Goal: Transaction & Acquisition: Purchase product/service

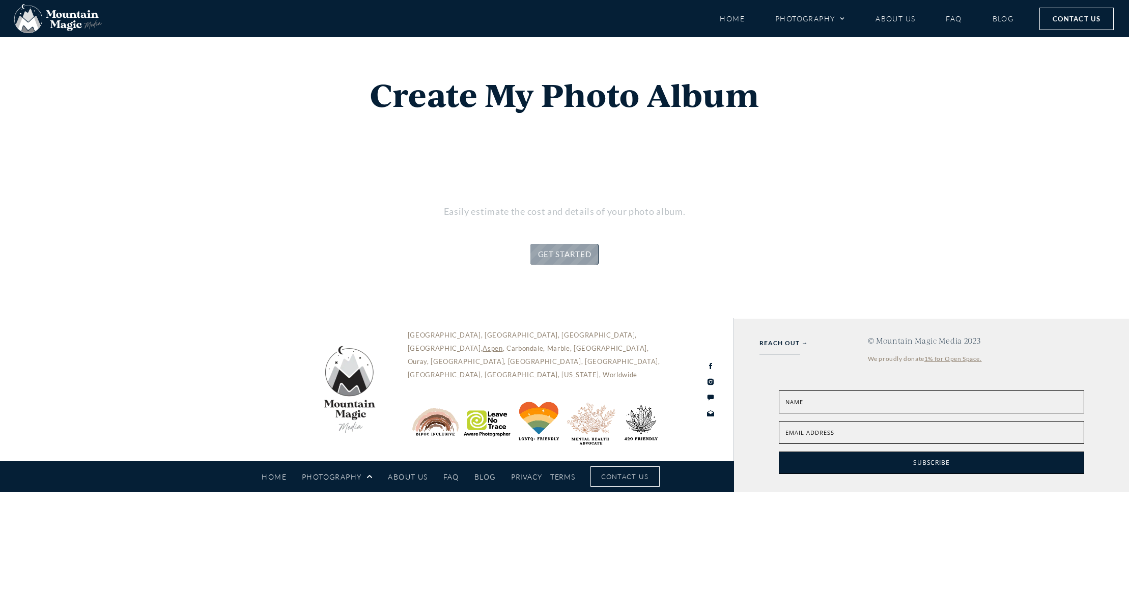
click at [558, 254] on link "GET STARTED" at bounding box center [564, 254] width 69 height 21
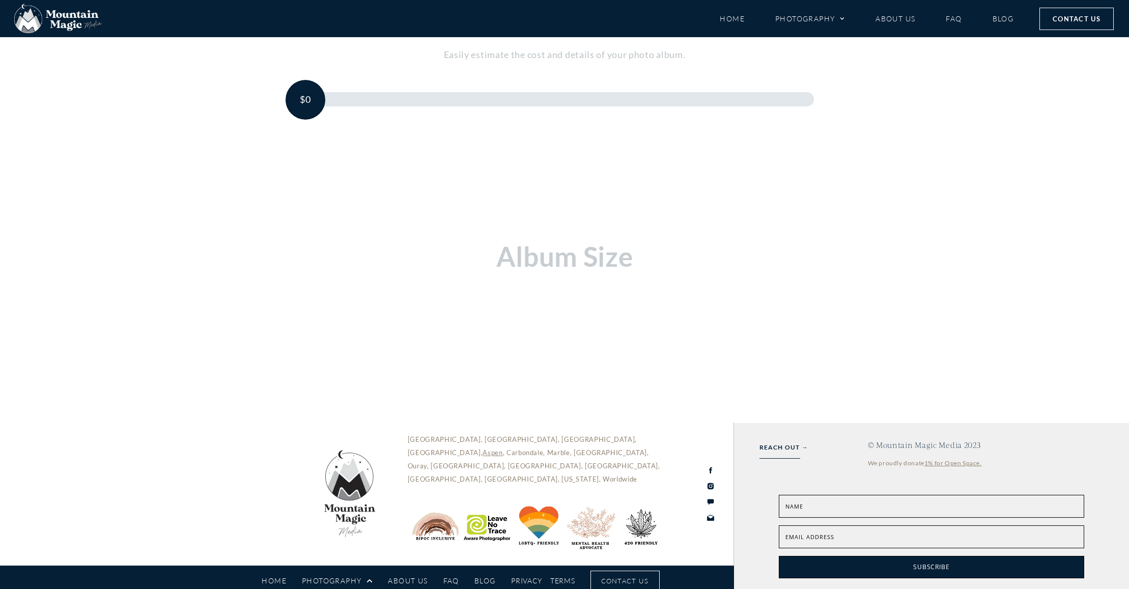
scroll to position [164, 0]
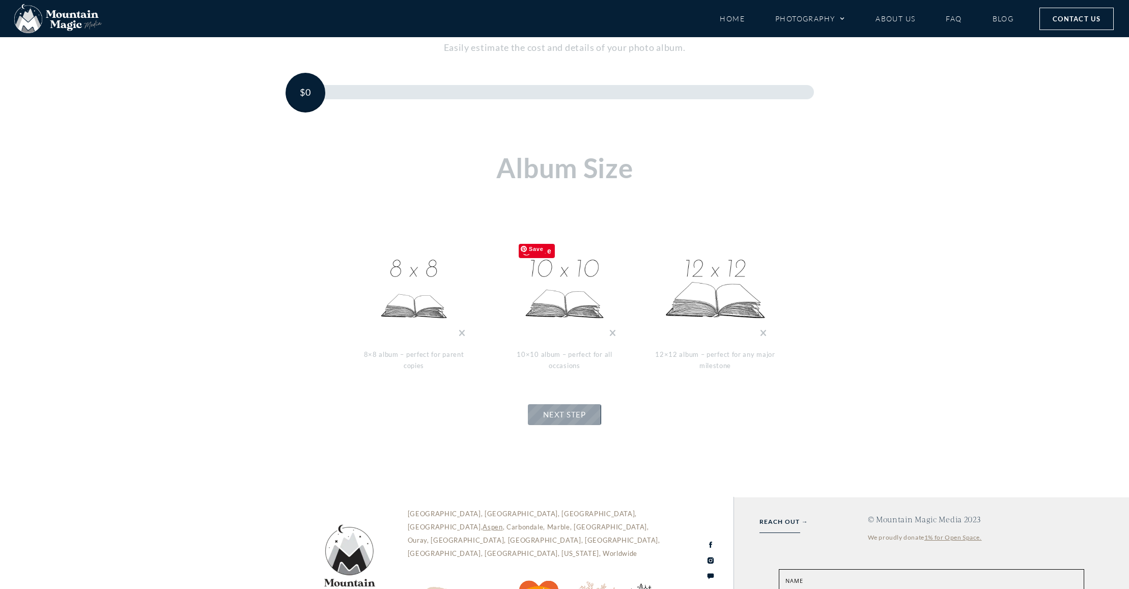
click at [561, 294] on img at bounding box center [564, 290] width 102 height 102
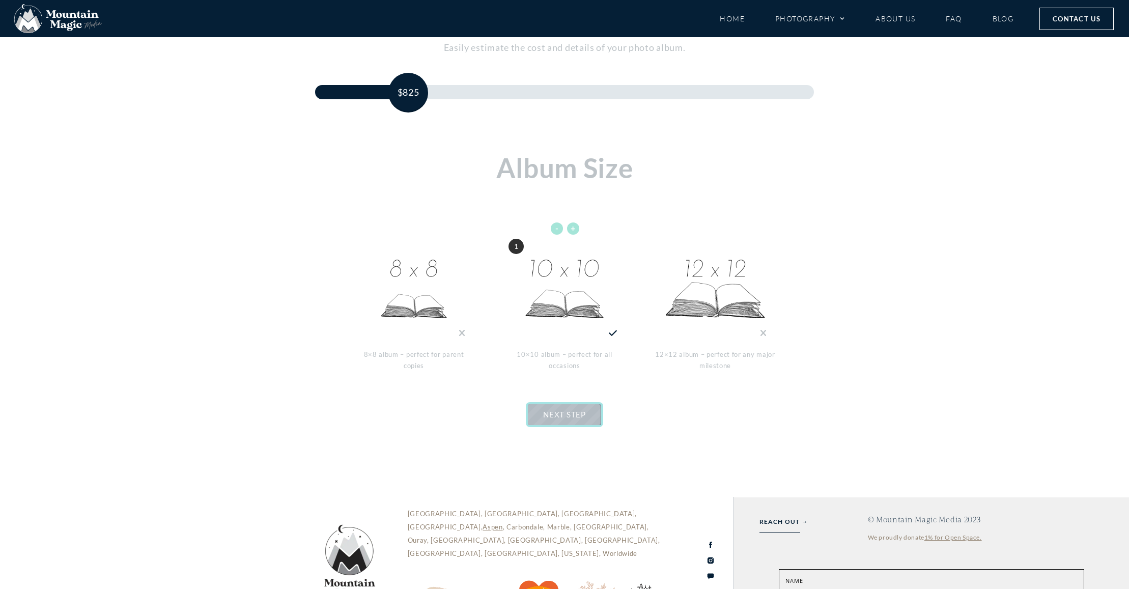
click at [570, 408] on link "NEXT STEP" at bounding box center [564, 414] width 73 height 21
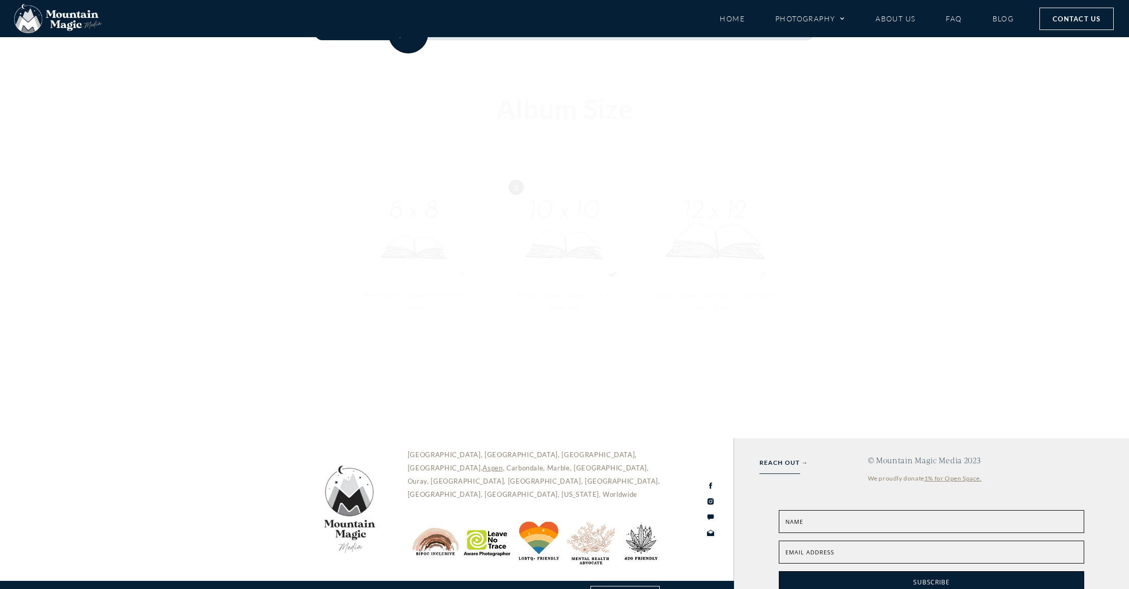
scroll to position [223, 0]
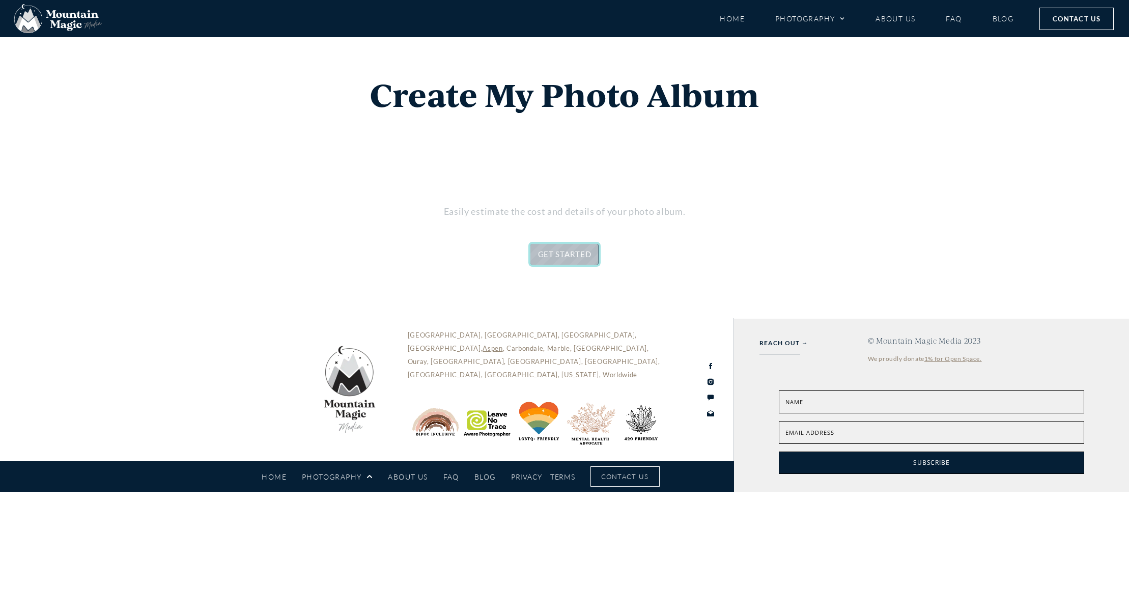
click at [578, 247] on link "GET STARTED" at bounding box center [564, 254] width 69 height 21
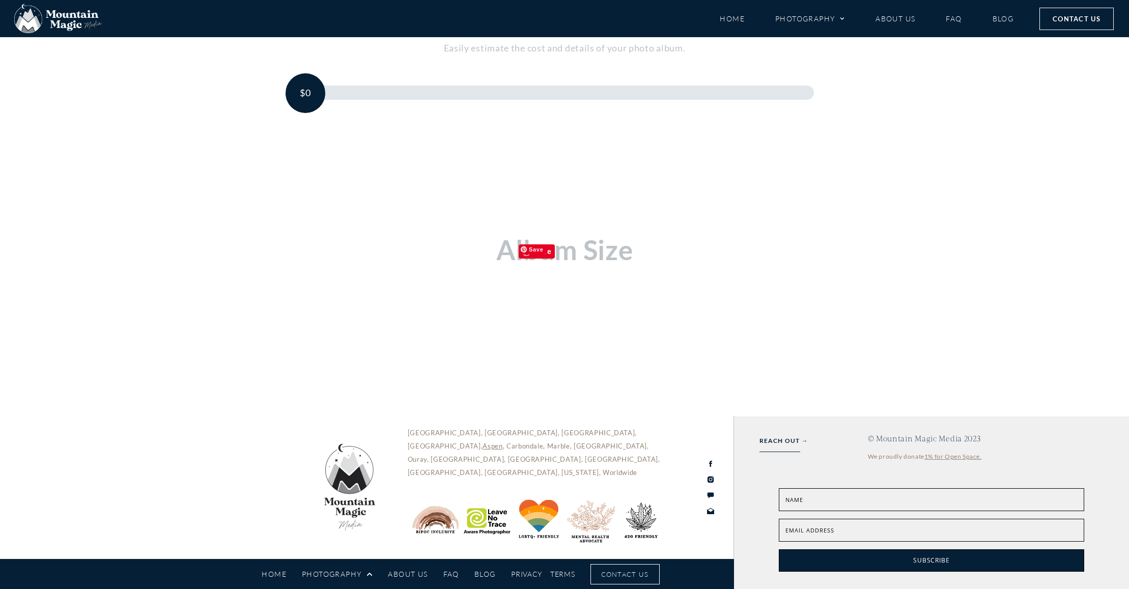
scroll to position [164, 0]
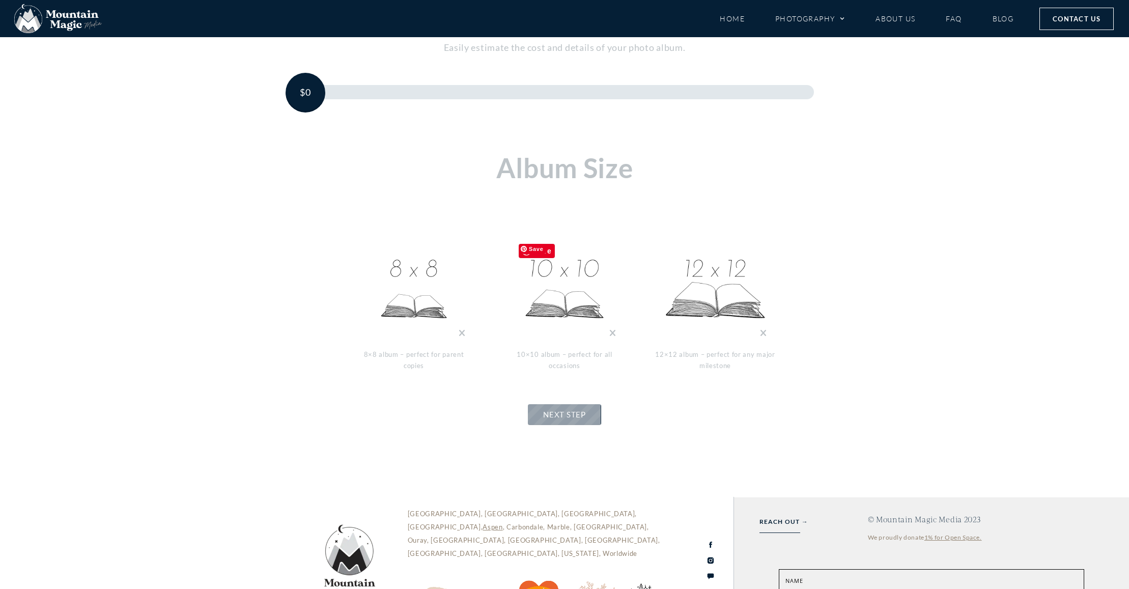
click at [560, 298] on img at bounding box center [564, 290] width 102 height 102
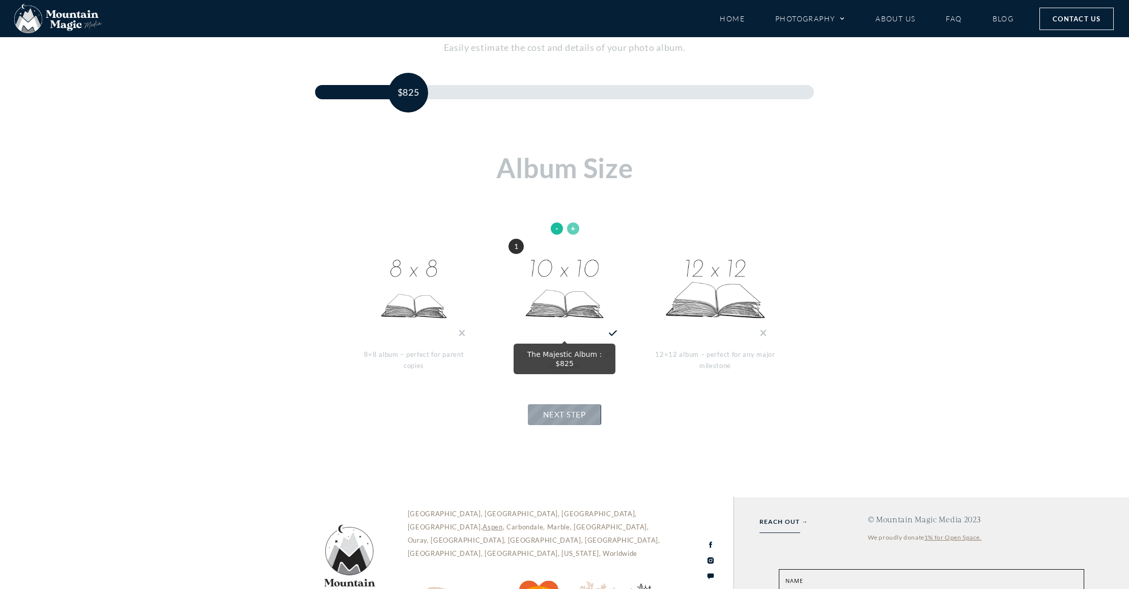
click at [571, 226] on link "+" at bounding box center [573, 228] width 12 height 12
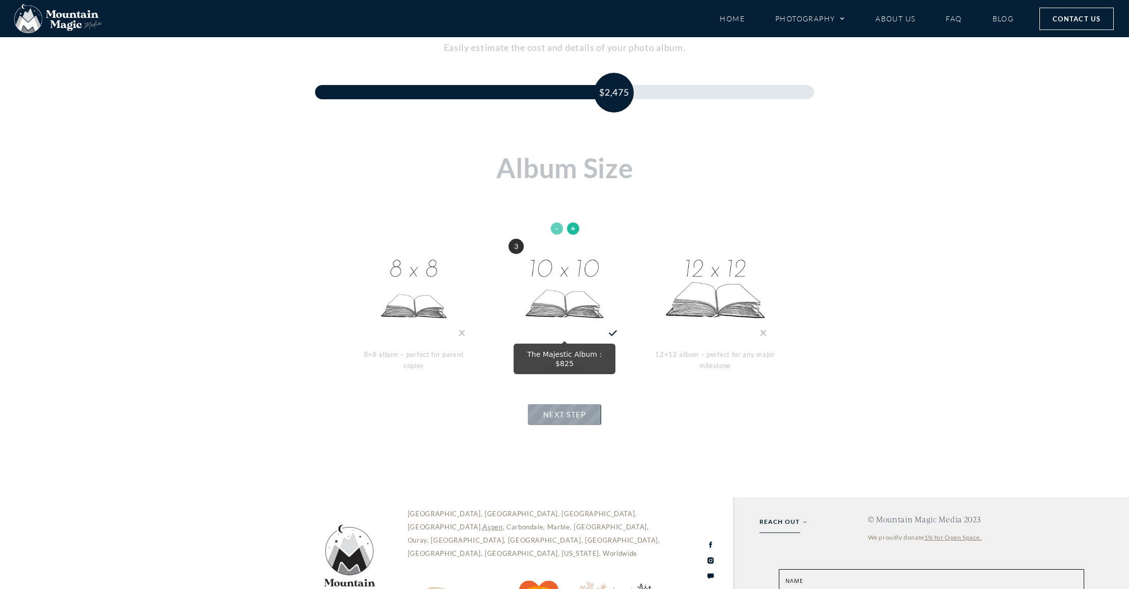
click at [552, 227] on link "-" at bounding box center [557, 228] width 12 height 12
click at [554, 227] on link "-" at bounding box center [557, 228] width 12 height 12
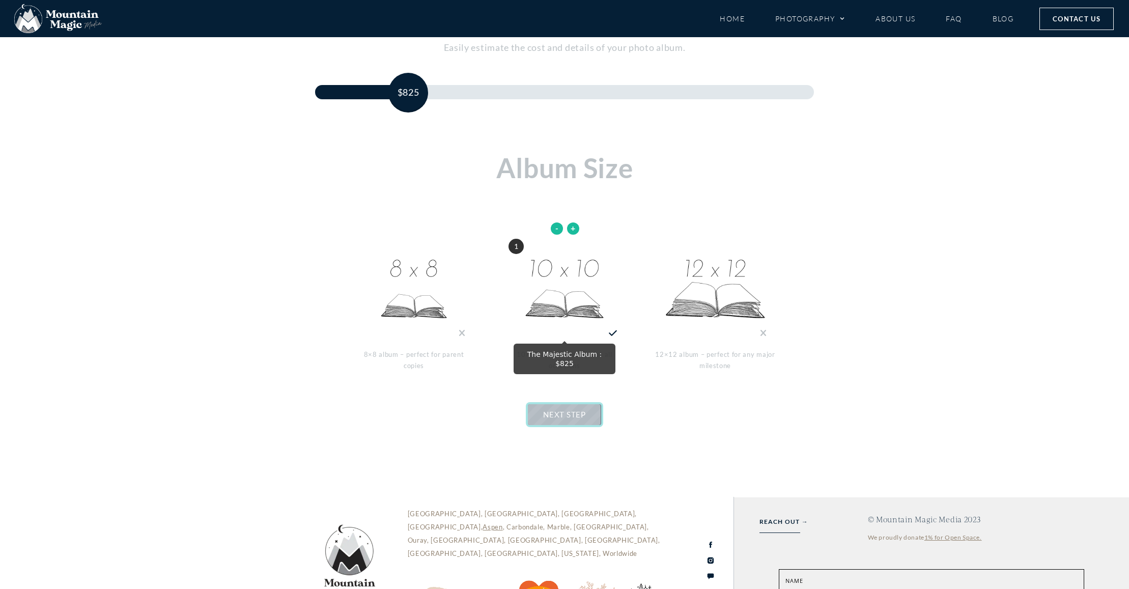
click at [587, 406] on link "NEXT STEP" at bounding box center [564, 414] width 73 height 21
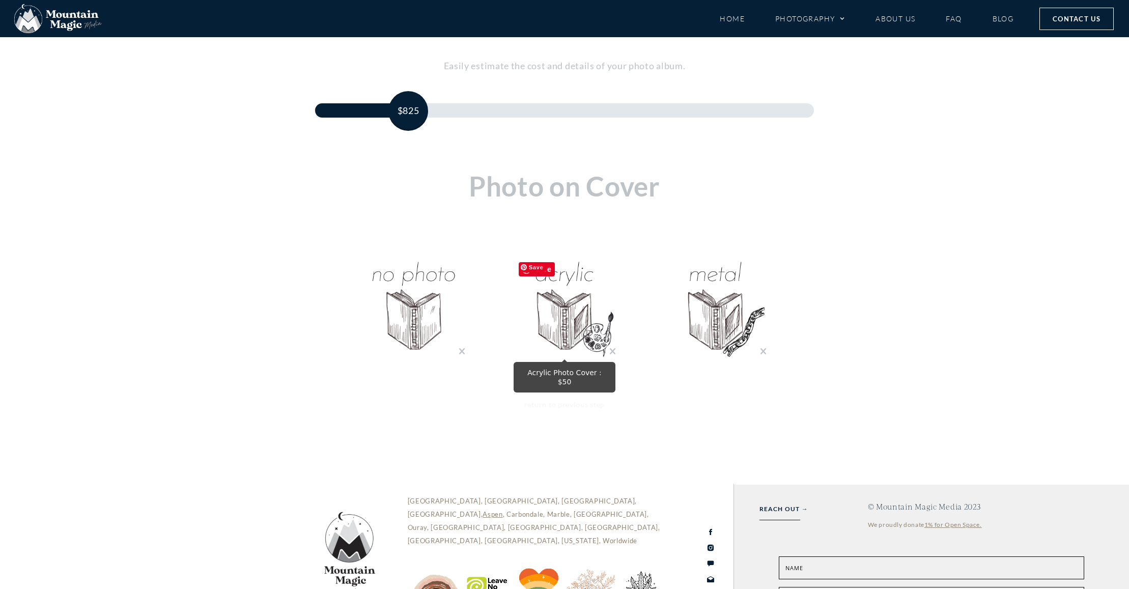
scroll to position [142, 0]
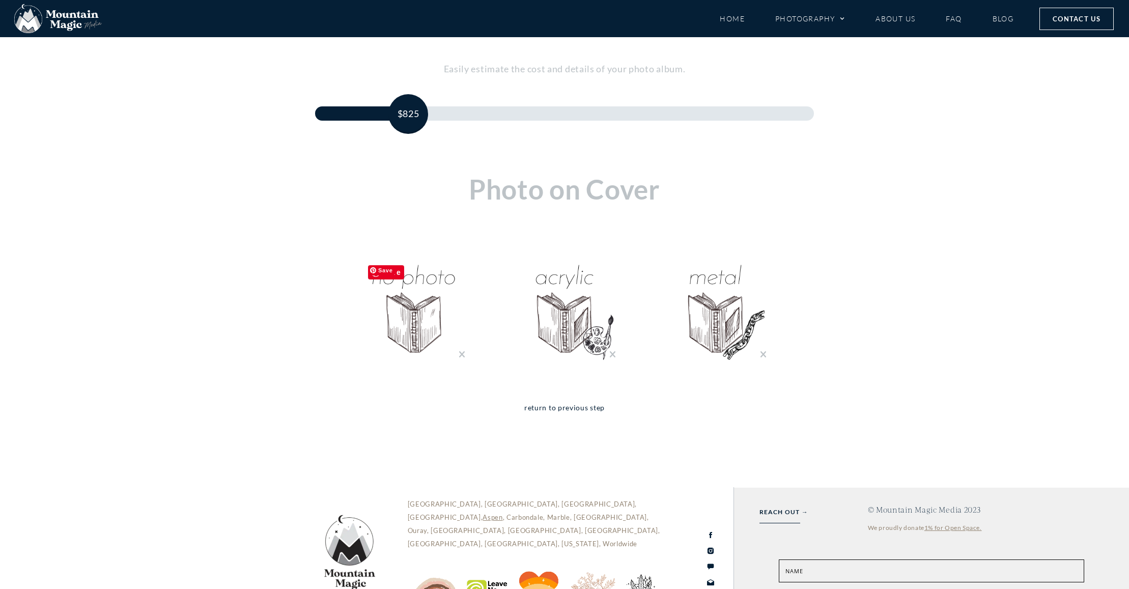
click at [420, 320] on img "No Photo Cover : $0" at bounding box center [414, 311] width 102 height 102
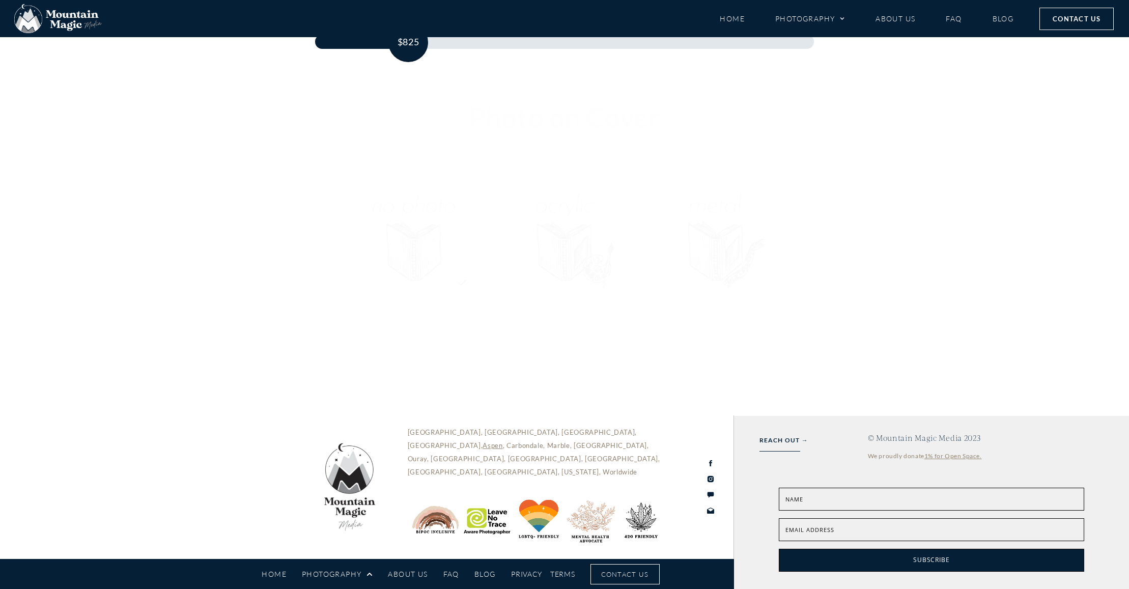
scroll to position [214, 0]
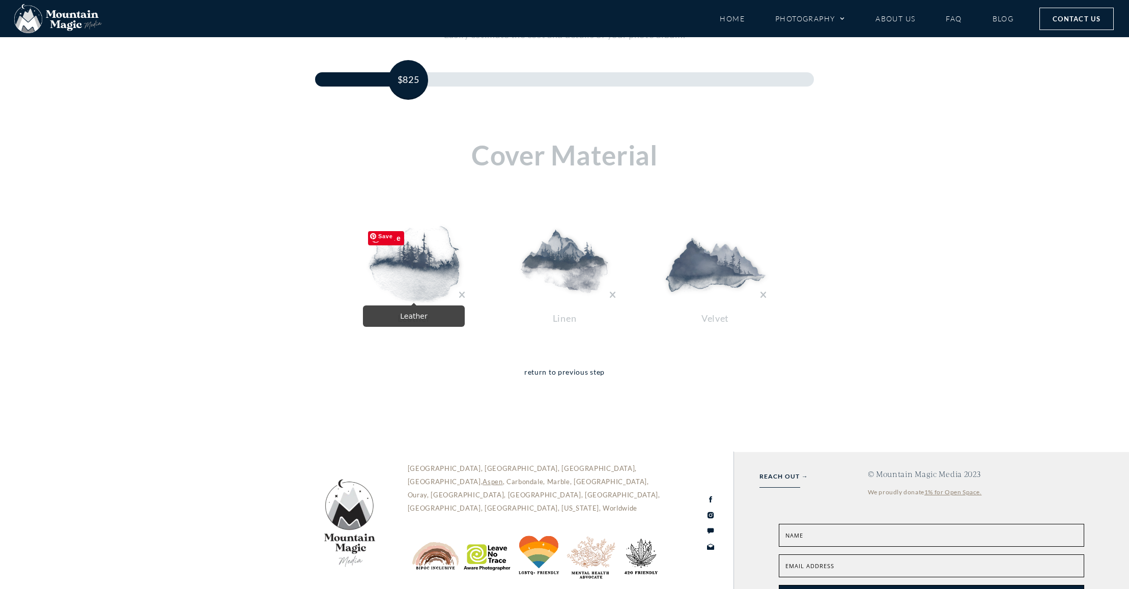
click at [422, 274] on img at bounding box center [414, 264] width 102 height 76
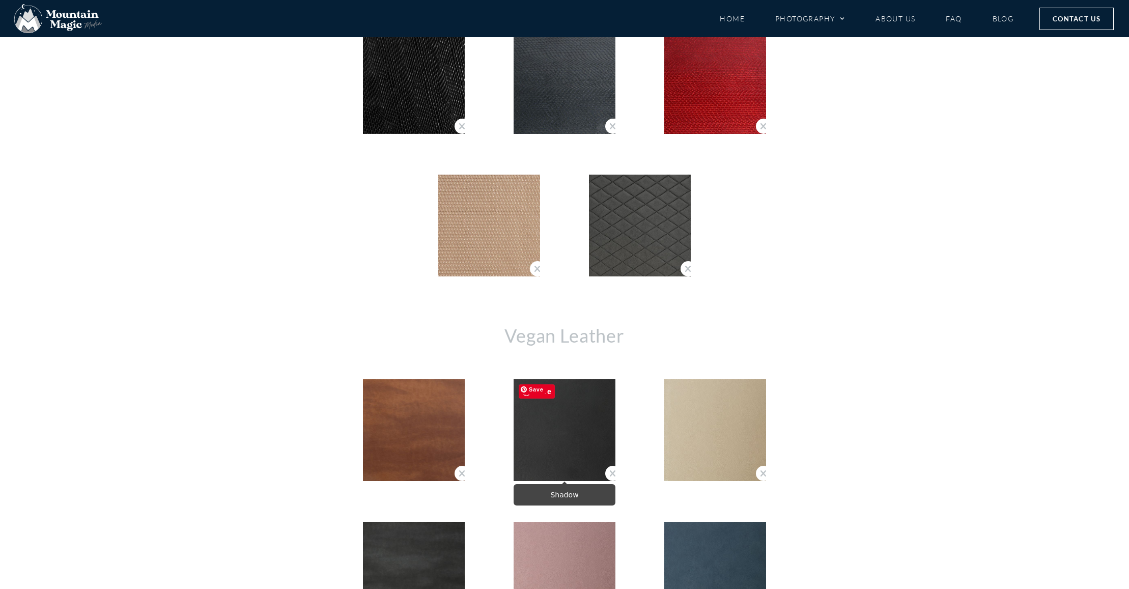
scroll to position [2274, 0]
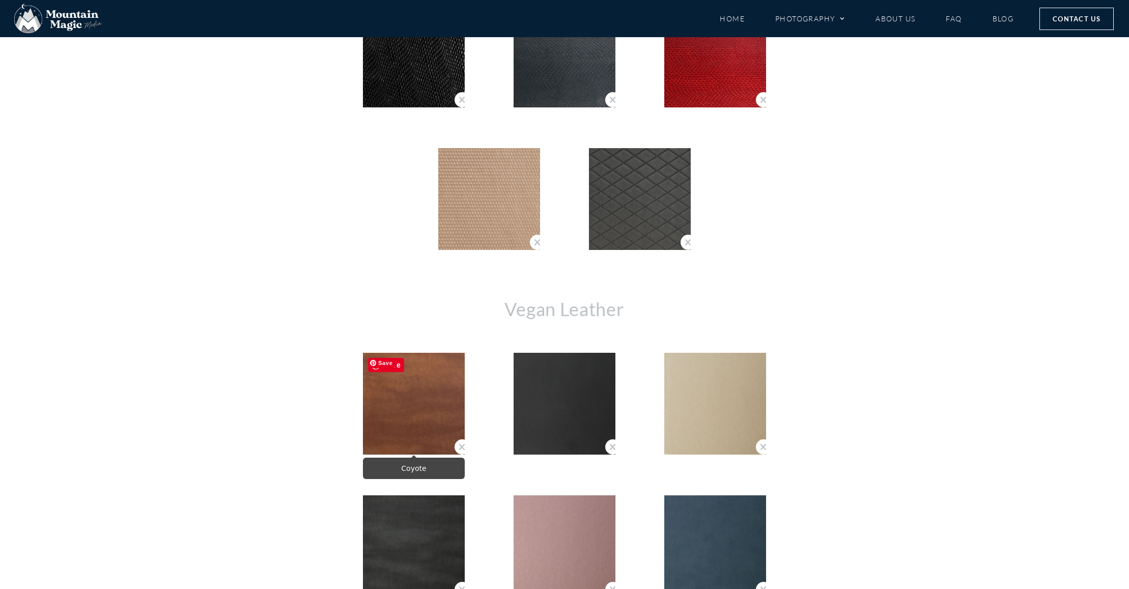
click at [450, 361] on img "Coyote" at bounding box center [414, 404] width 102 height 102
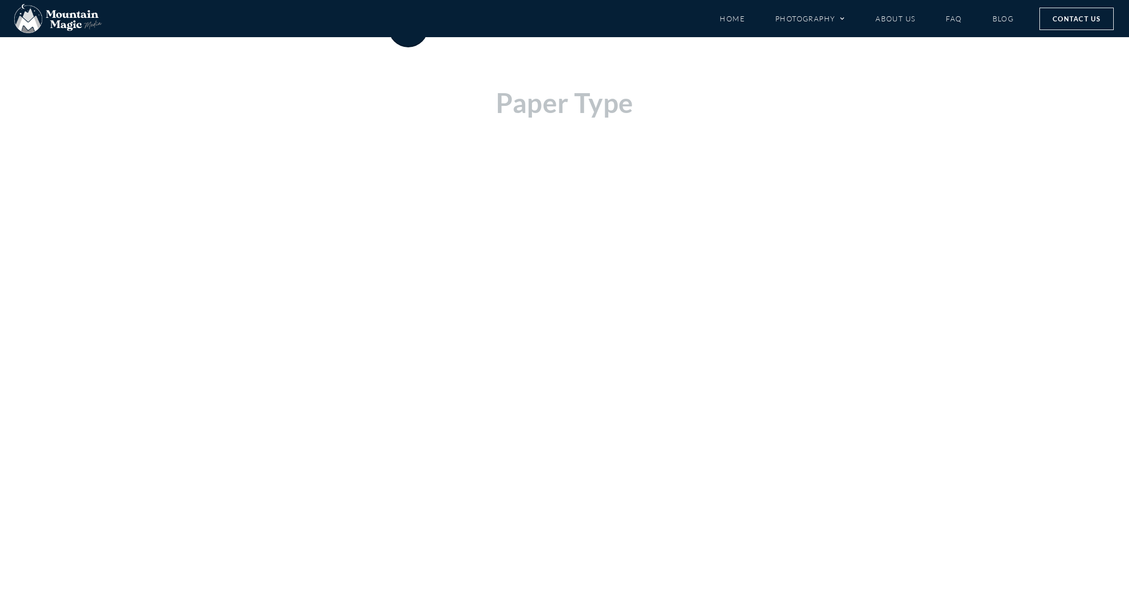
scroll to position [223, 0]
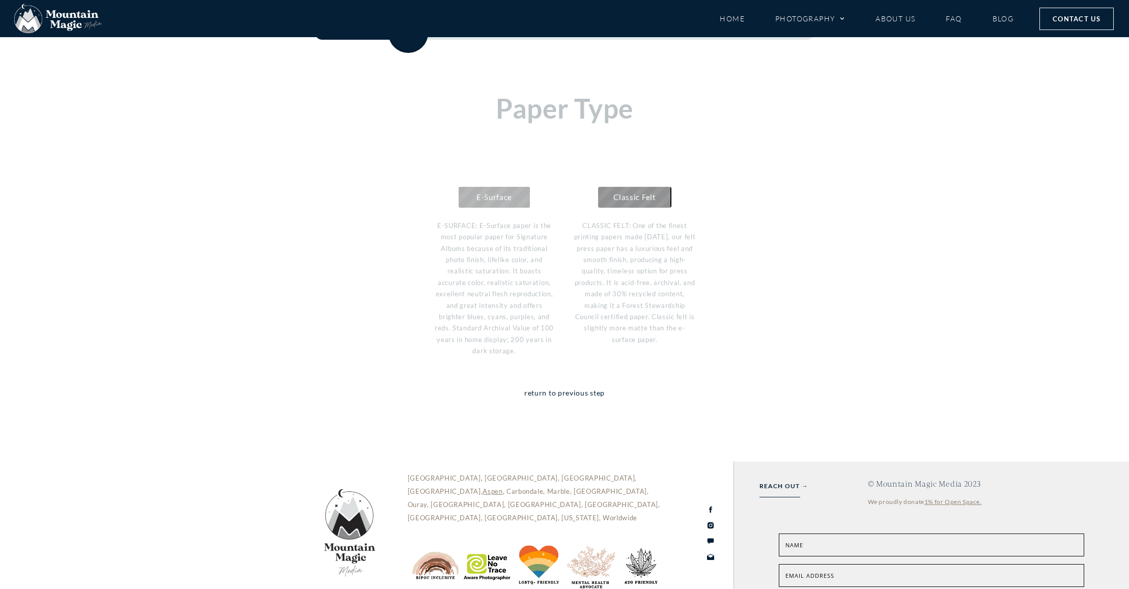
click at [483, 201] on span "E-Surface" at bounding box center [494, 196] width 36 height 9
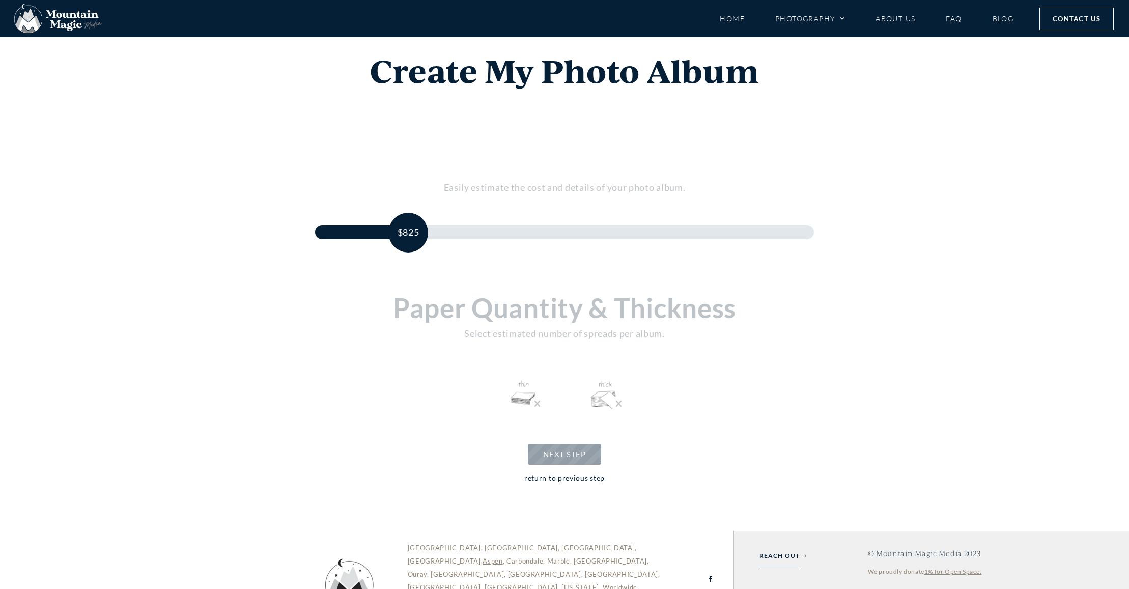
scroll to position [38, 0]
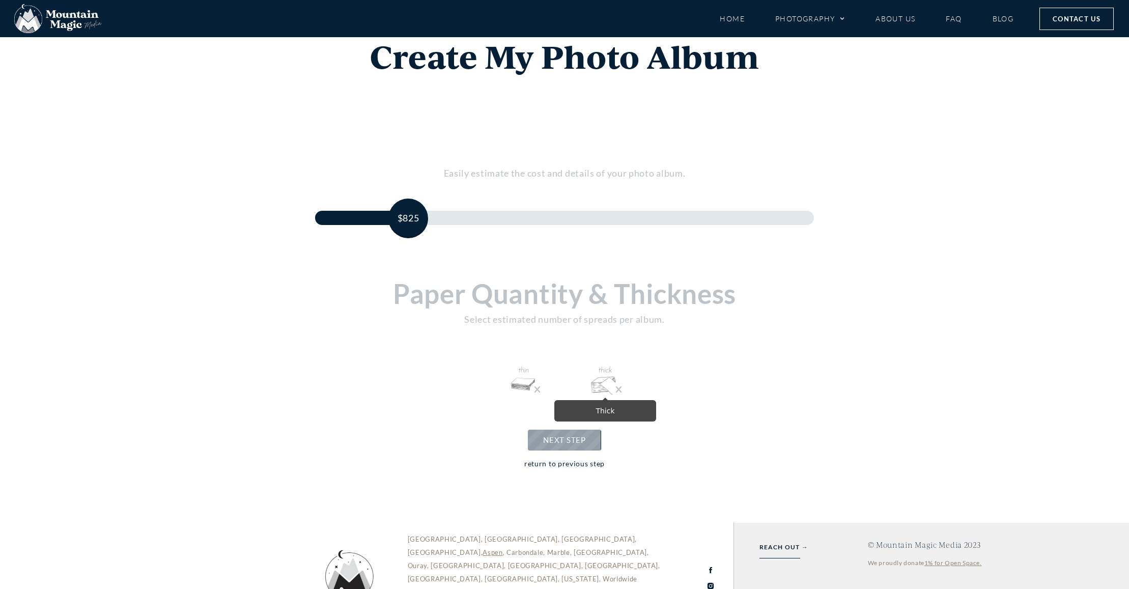
click at [594, 377] on img at bounding box center [605, 380] width 33 height 33
click at [612, 358] on link "+" at bounding box center [614, 354] width 12 height 12
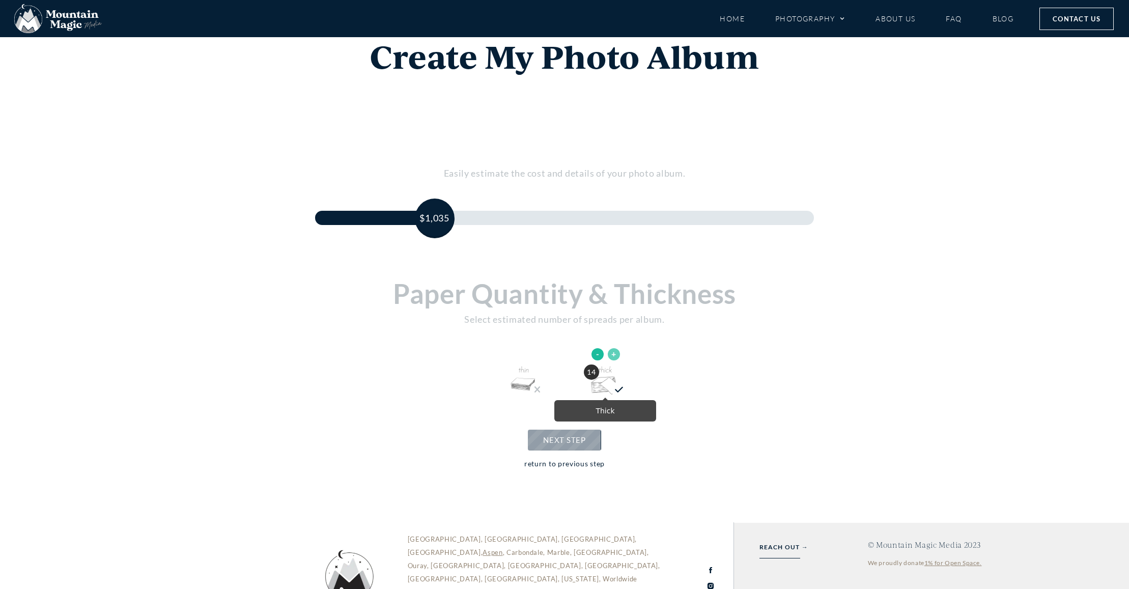
click at [612, 358] on link "+" at bounding box center [614, 354] width 12 height 12
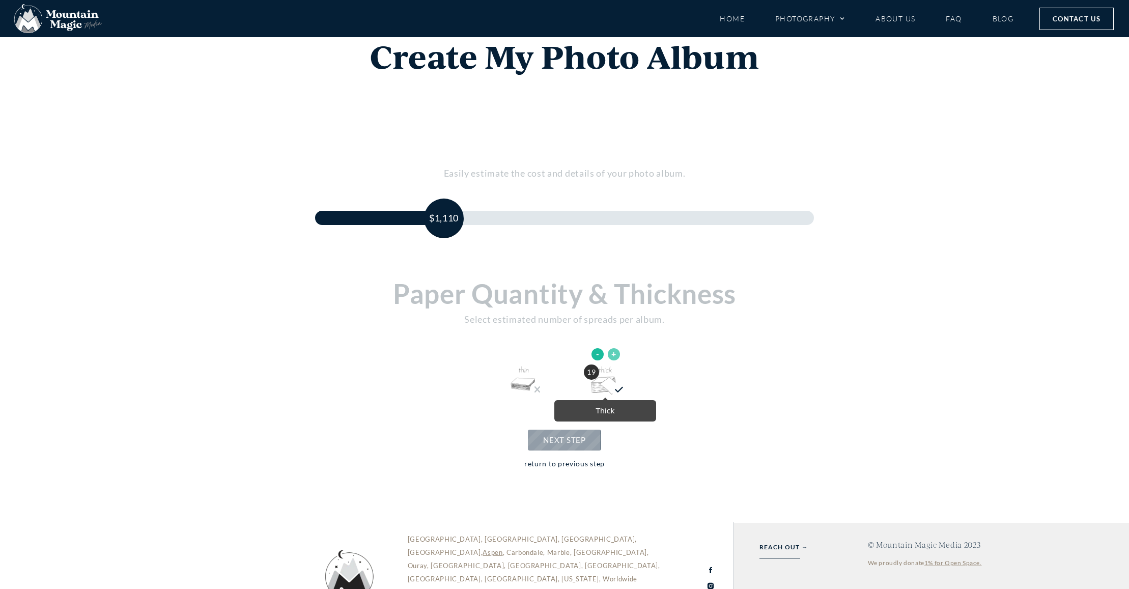
click at [612, 358] on link "+" at bounding box center [614, 354] width 12 height 12
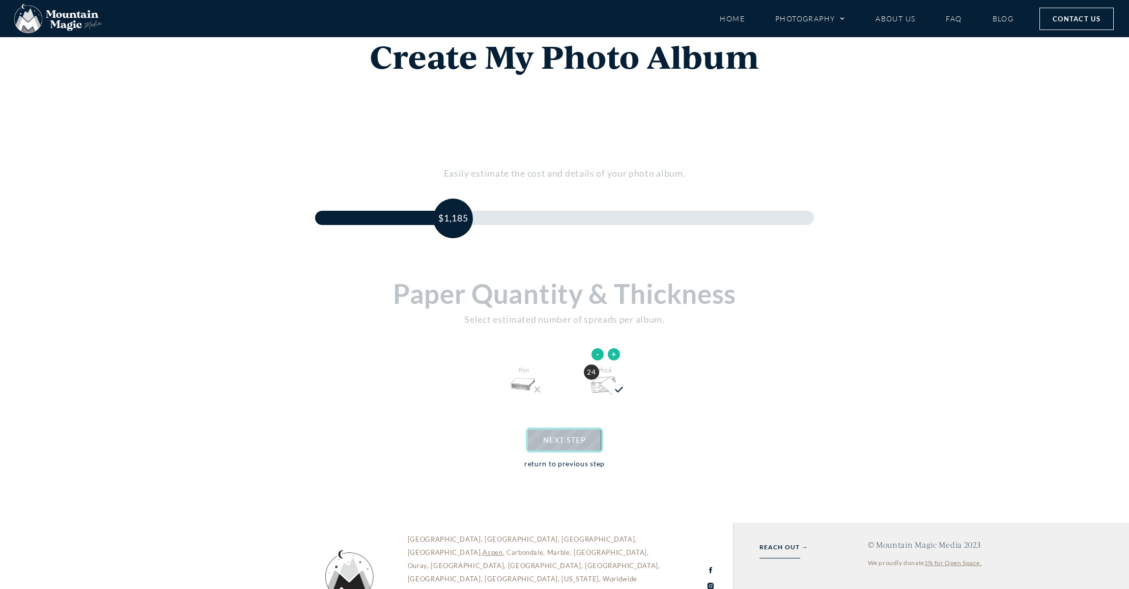
click at [585, 436] on link "NEXT STEP" at bounding box center [564, 439] width 73 height 21
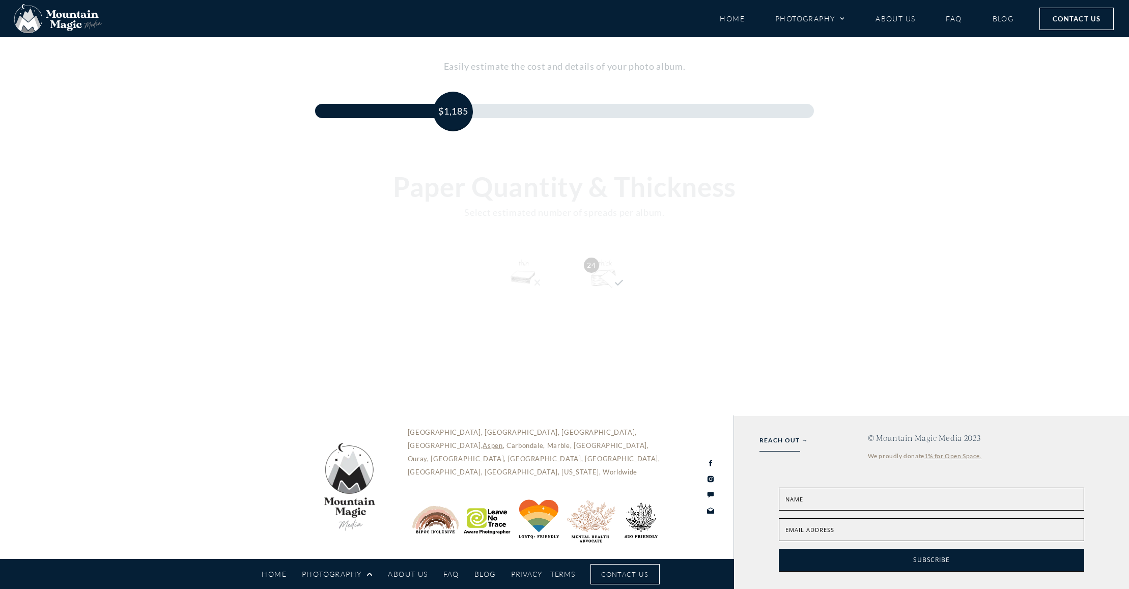
scroll to position [145, 0]
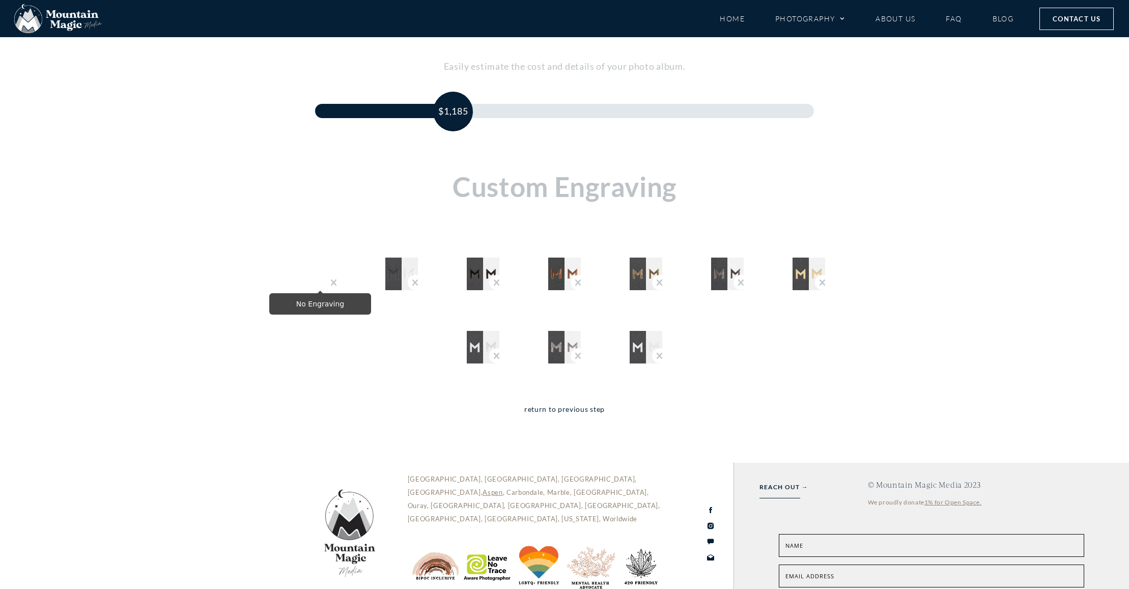
click at [305, 269] on img "No Engraving" at bounding box center [320, 273] width 33 height 33
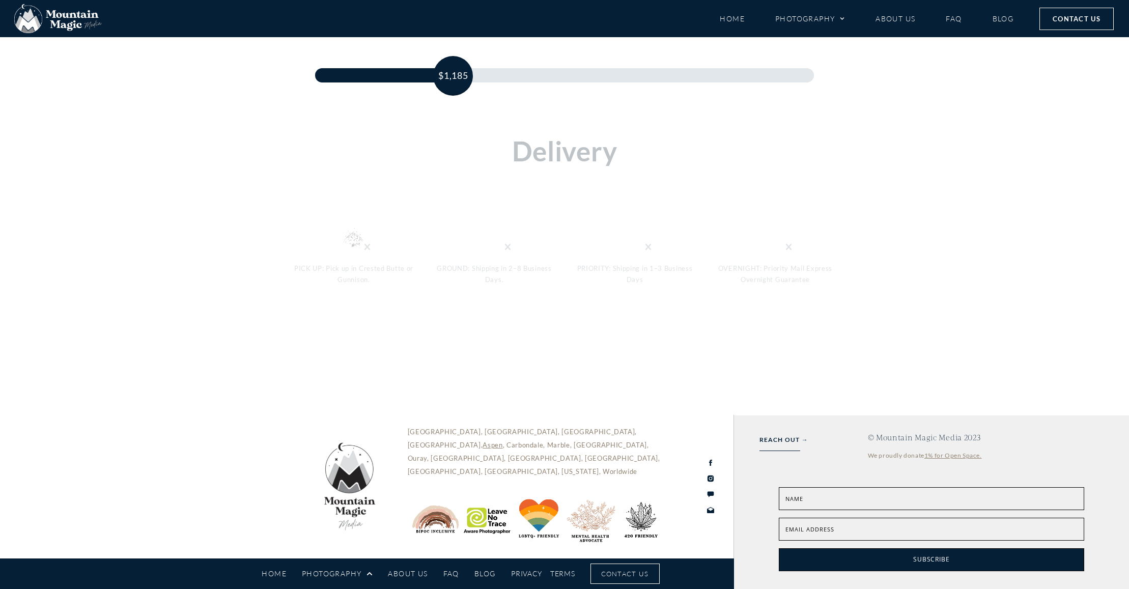
scroll to position [176, 0]
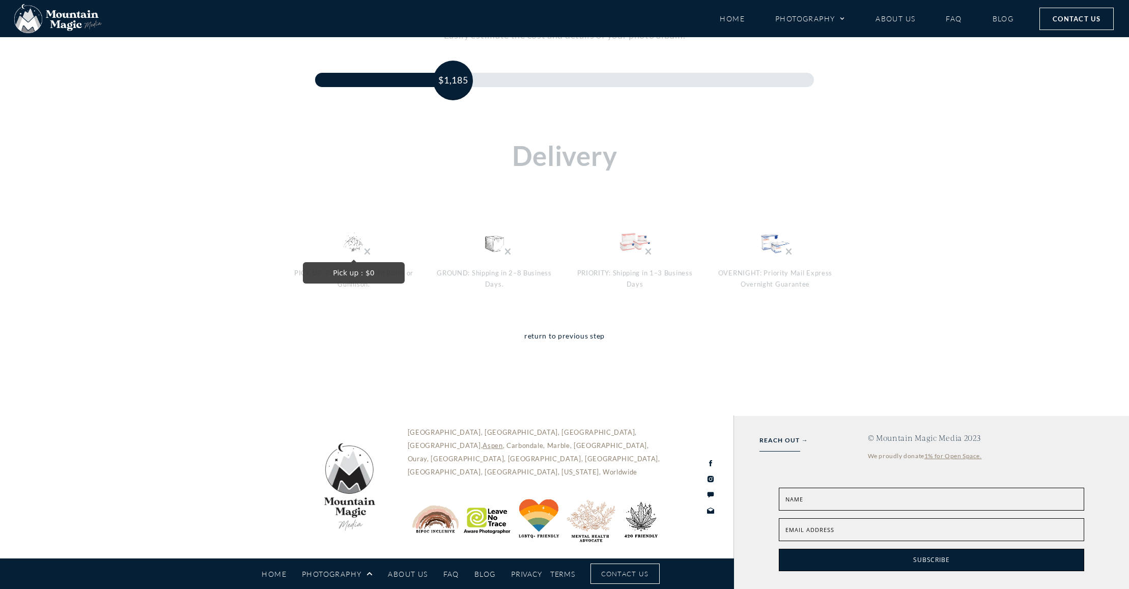
click at [350, 242] on img "Pick up : $0" at bounding box center [353, 242] width 33 height 33
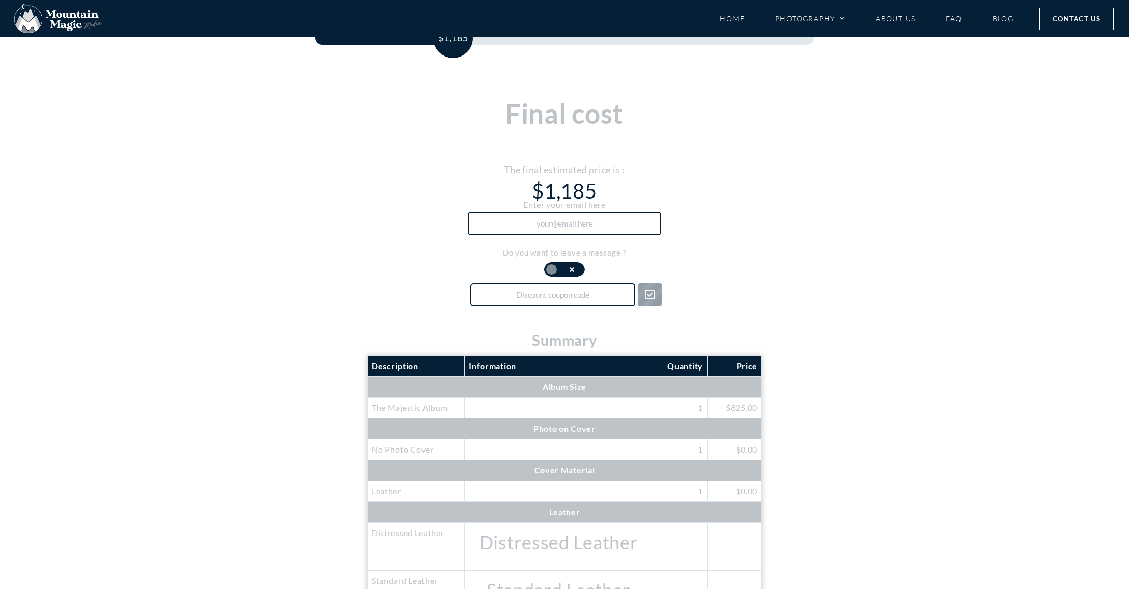
click at [575, 298] on input "text" at bounding box center [552, 294] width 165 height 23
paste input "MULTIDAYALBUM"
type input "MULTIDAYALBUM"
click at [645, 297] on span at bounding box center [650, 294] width 10 height 11
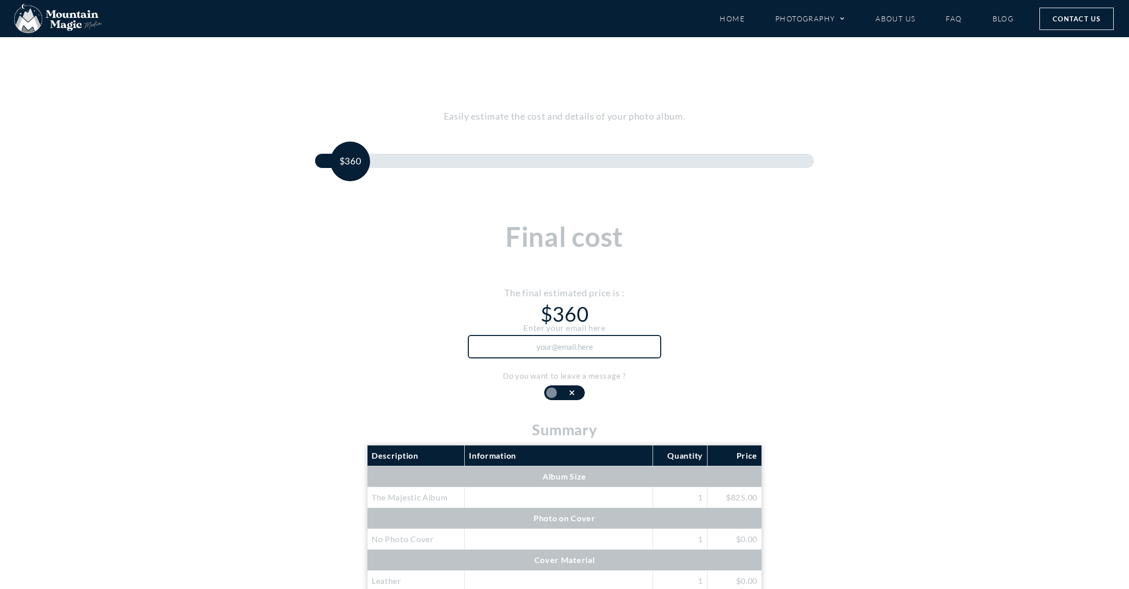
scroll to position [99, 0]
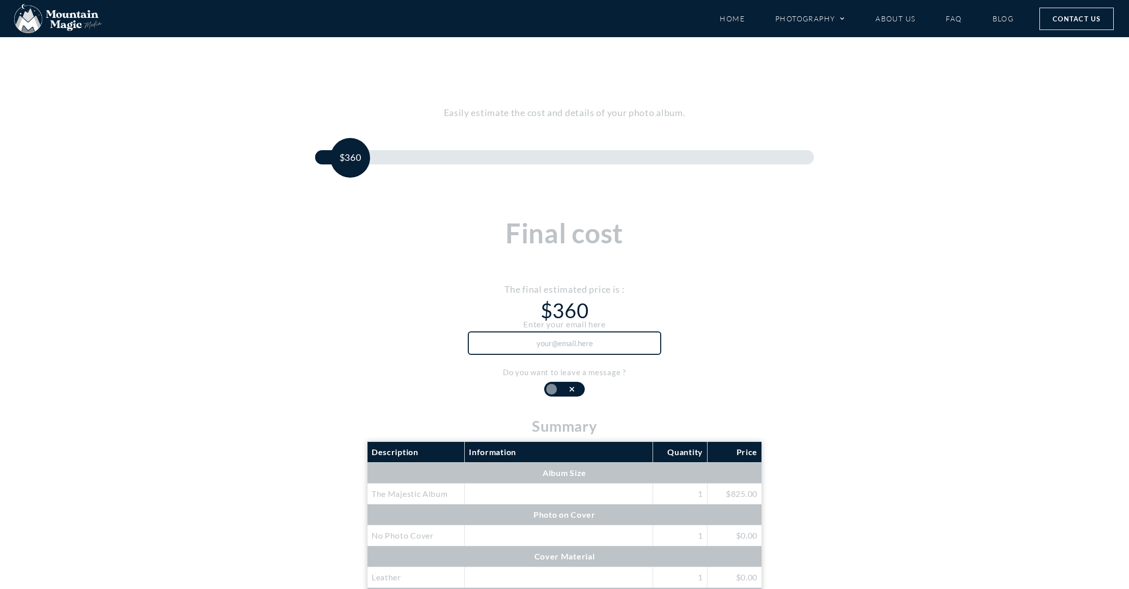
click at [555, 343] on input "text" at bounding box center [564, 342] width 193 height 23
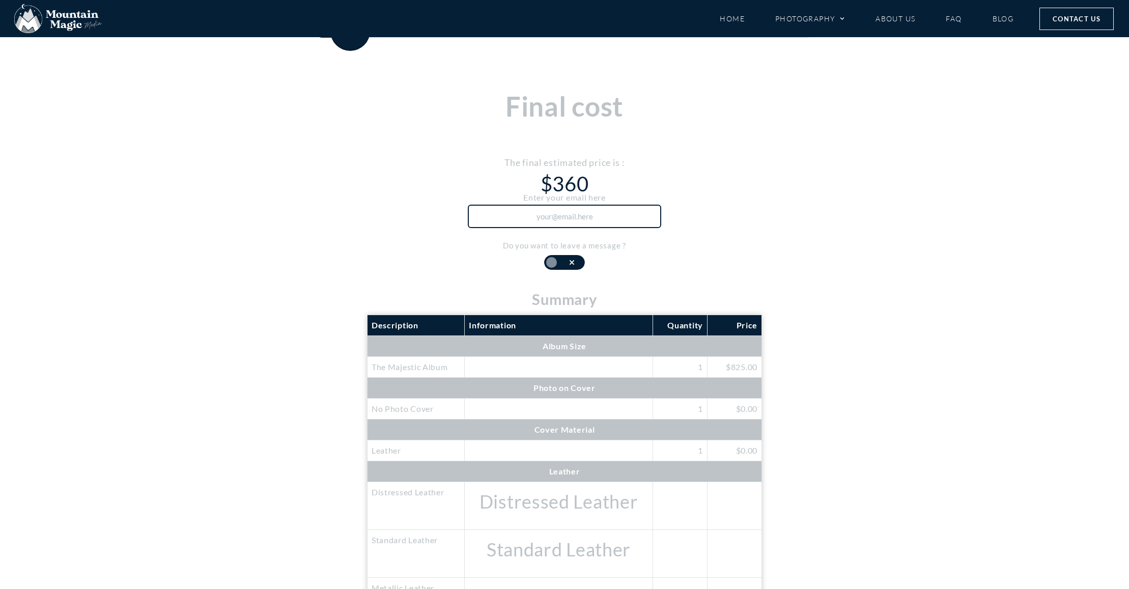
scroll to position [0, 0]
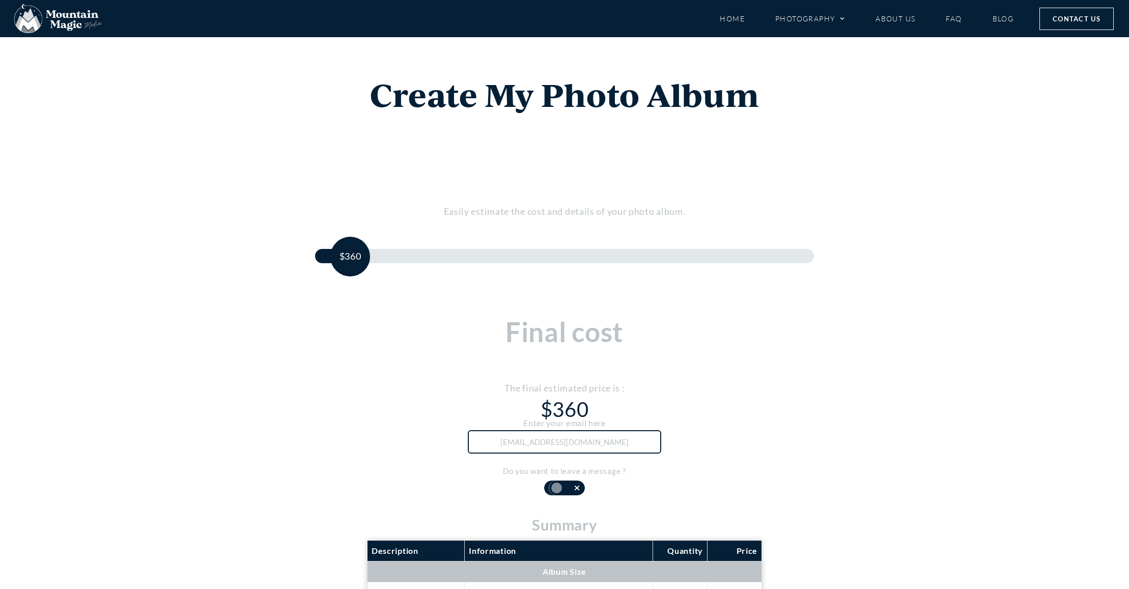
click at [554, 488] on label at bounding box center [556, 487] width 15 height 15
click at [553, 490] on label at bounding box center [551, 487] width 15 height 15
type input "[EMAIL_ADDRESS][DOMAIN_NAME]"
click at [566, 489] on icon at bounding box center [570, 488] width 9 height 8
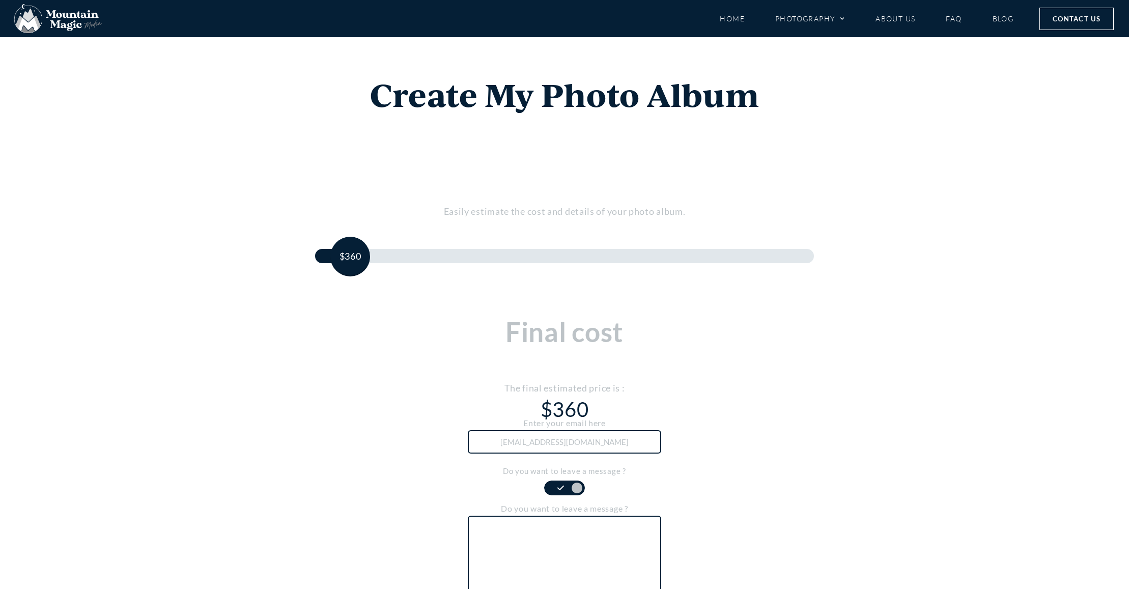
click at [559, 528] on textarea at bounding box center [564, 561] width 193 height 92
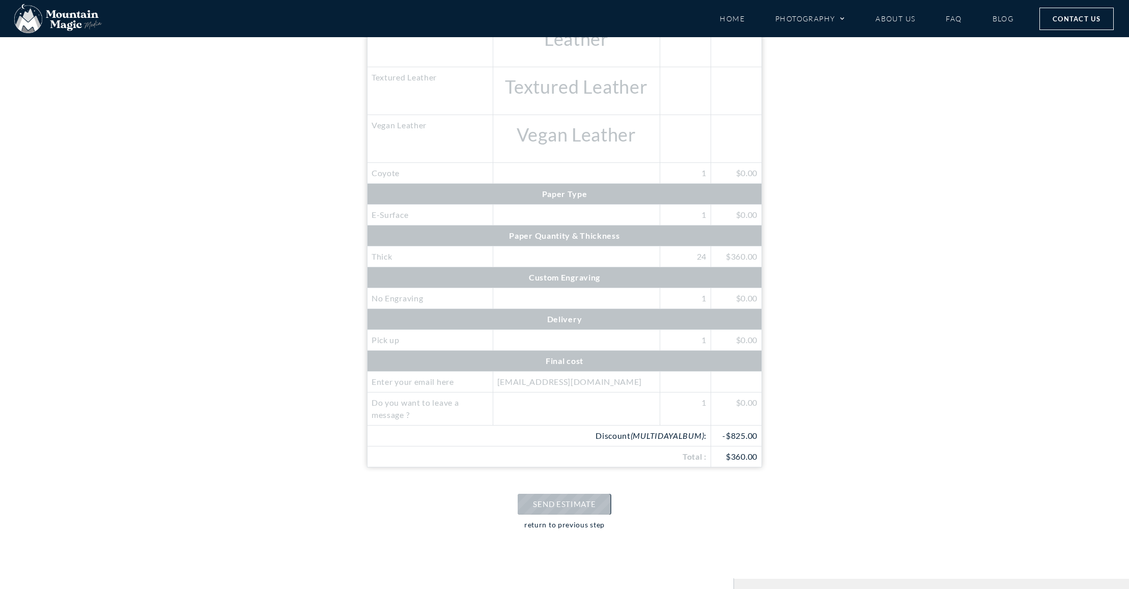
scroll to position [1010, 0]
type textarea "[PERSON_NAME] & [PERSON_NAME] album"
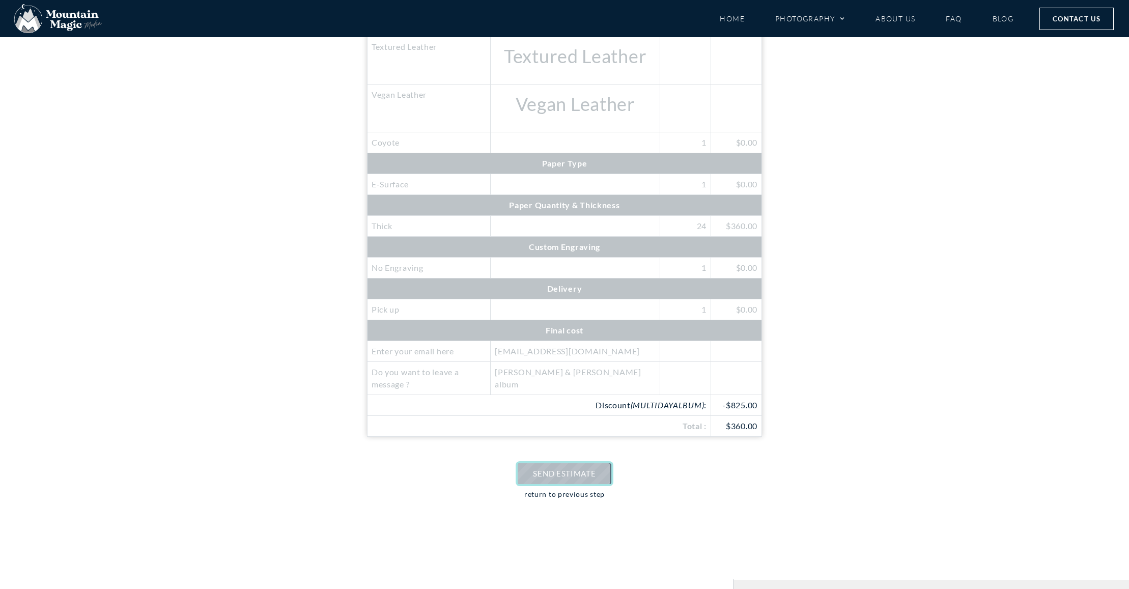
click at [542, 472] on link "SEND ESTIMATE" at bounding box center [563, 473] width 93 height 21
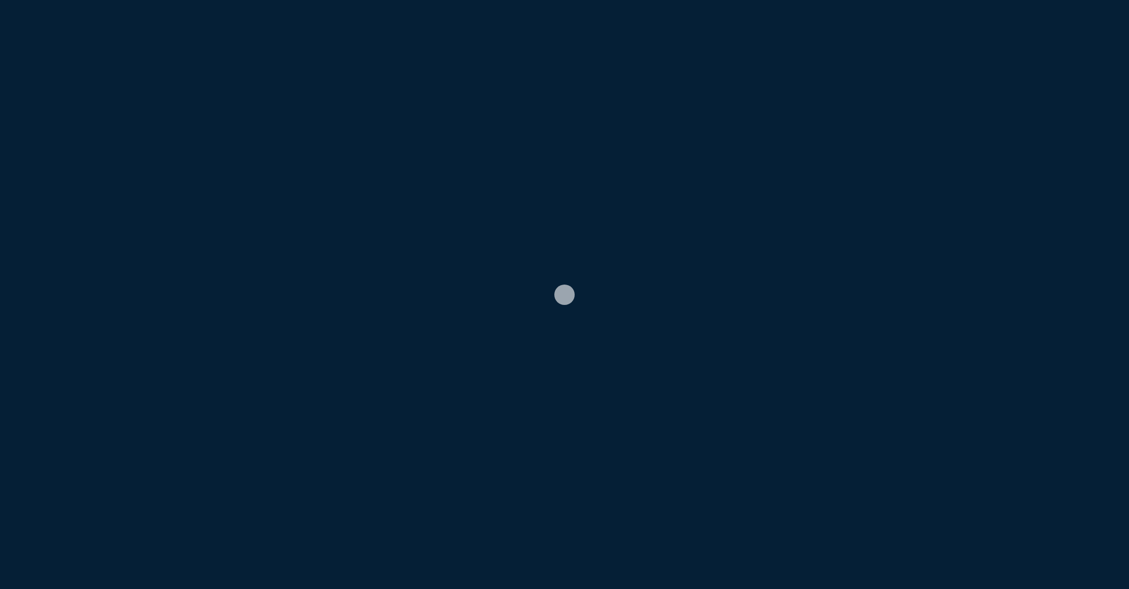
scroll to position [0, 0]
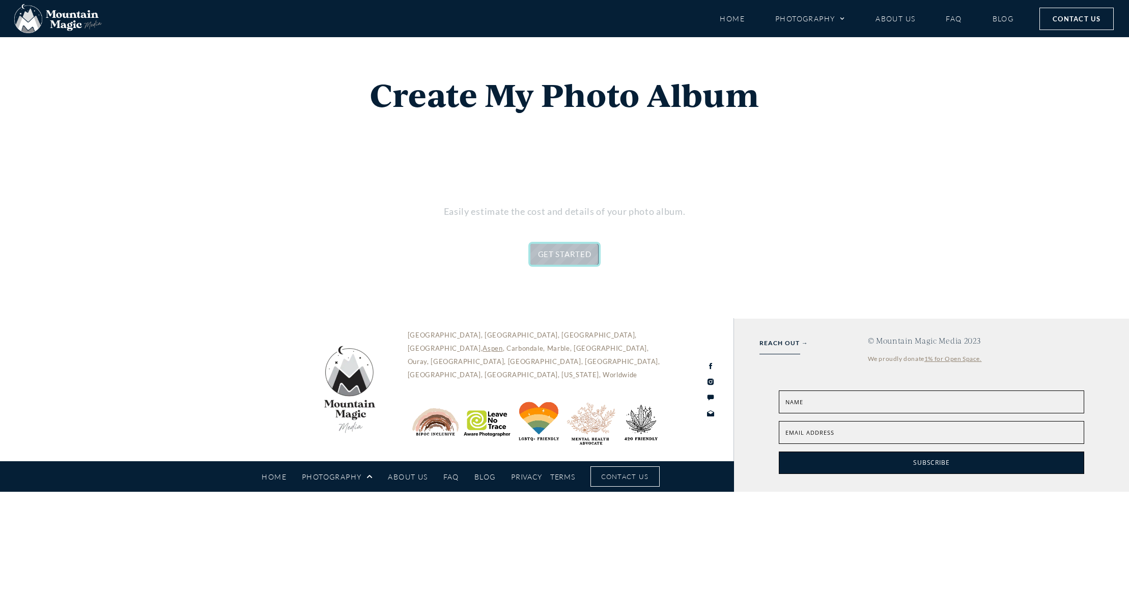
click at [565, 246] on link "GET STARTED" at bounding box center [564, 254] width 69 height 21
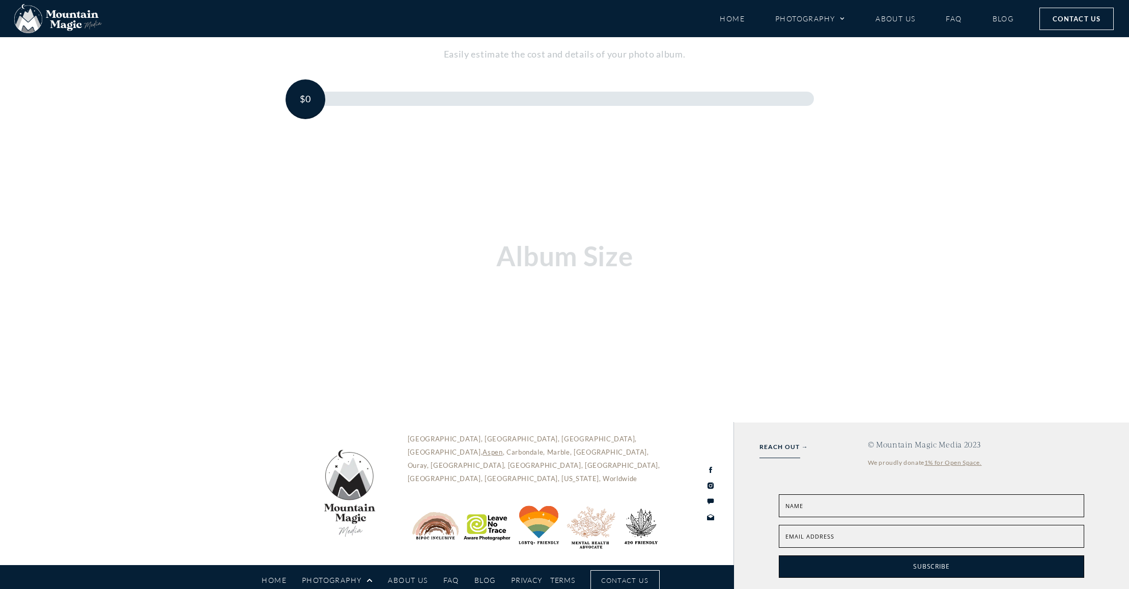
scroll to position [164, 0]
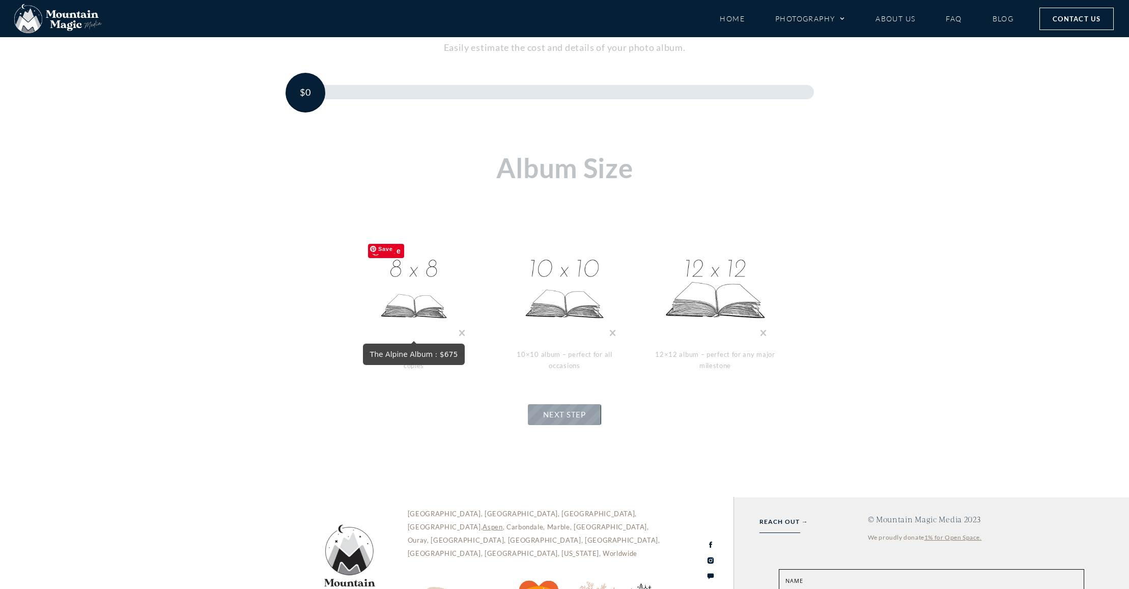
click at [421, 274] on img at bounding box center [414, 290] width 102 height 102
click at [423, 227] on link "+" at bounding box center [422, 228] width 12 height 12
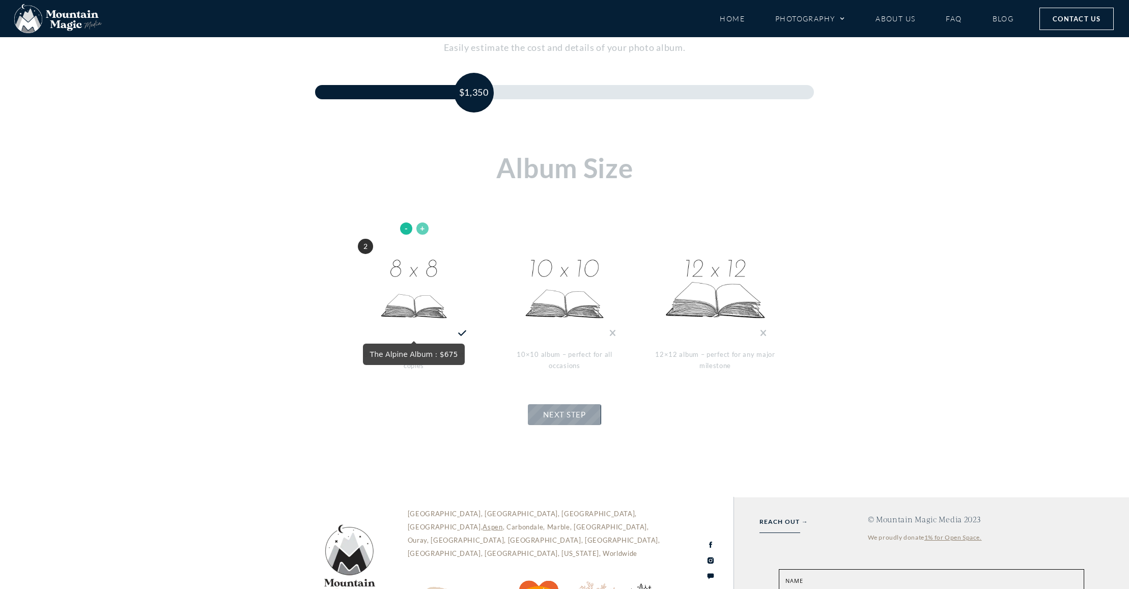
click at [423, 227] on link "+" at bounding box center [422, 228] width 12 height 12
click at [407, 226] on link "-" at bounding box center [406, 228] width 12 height 12
click at [559, 410] on span "NEXT STEP" at bounding box center [564, 414] width 42 height 9
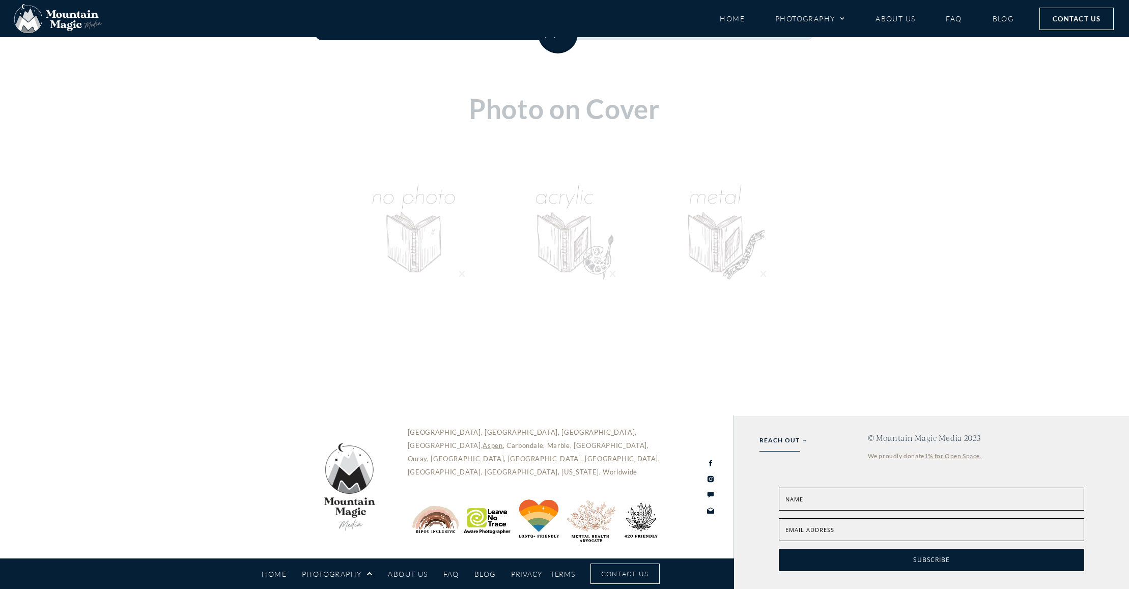
scroll to position [214, 0]
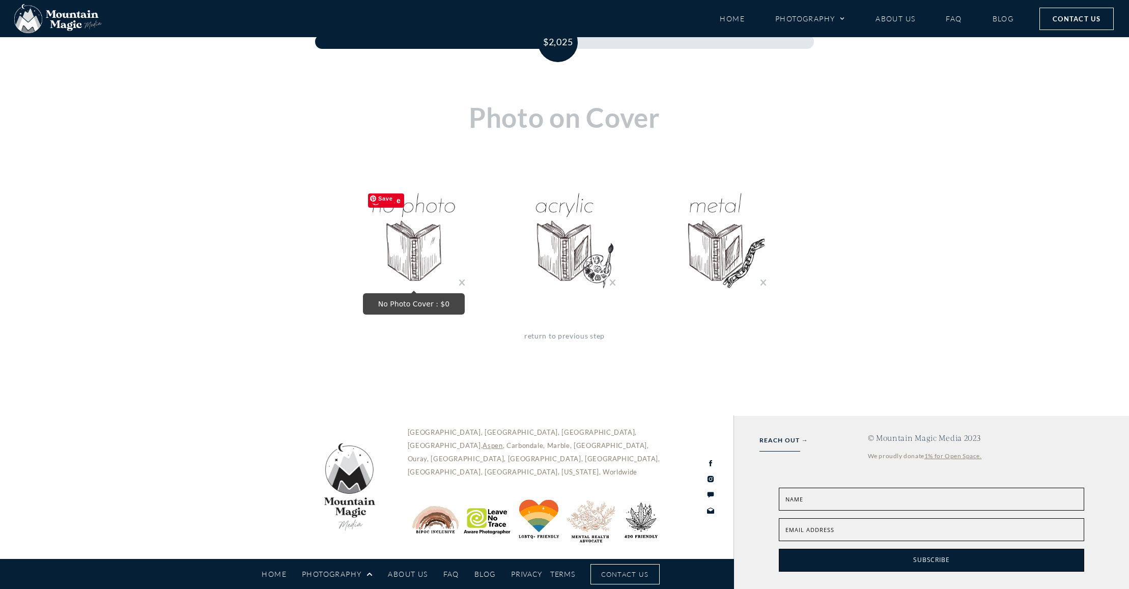
click at [414, 247] on img "No Photo Cover : $0" at bounding box center [414, 239] width 102 height 102
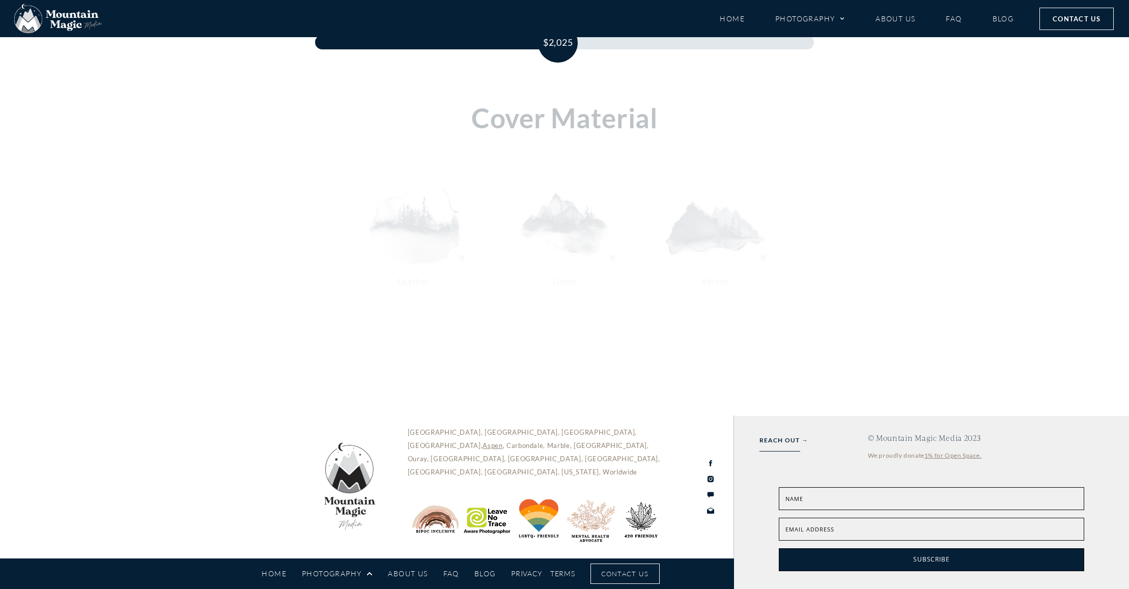
scroll to position [213, 0]
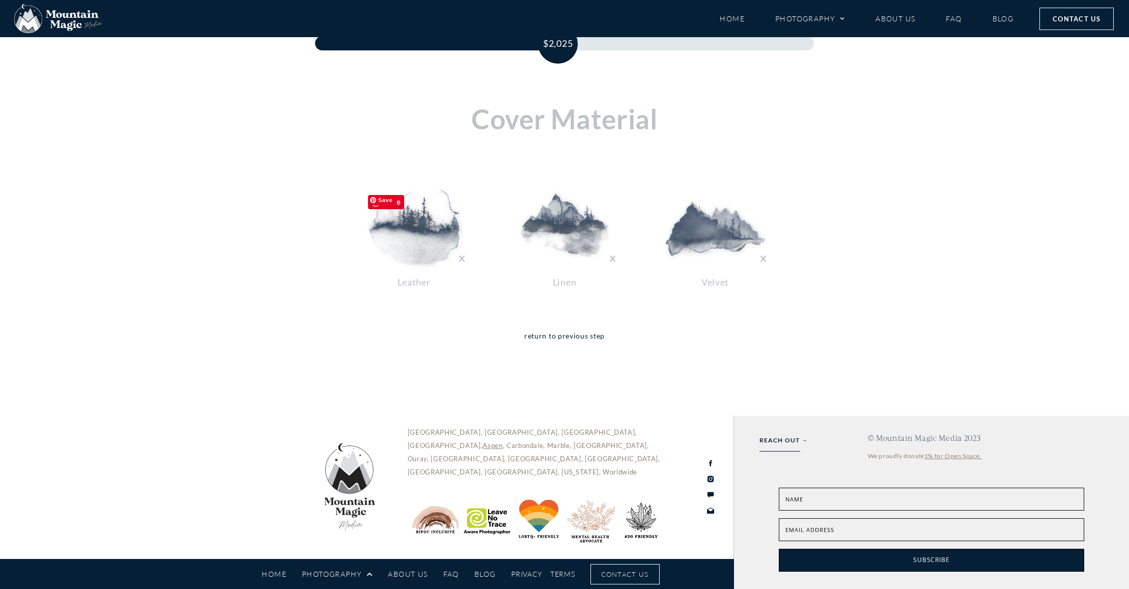
click at [402, 236] on img at bounding box center [414, 228] width 102 height 76
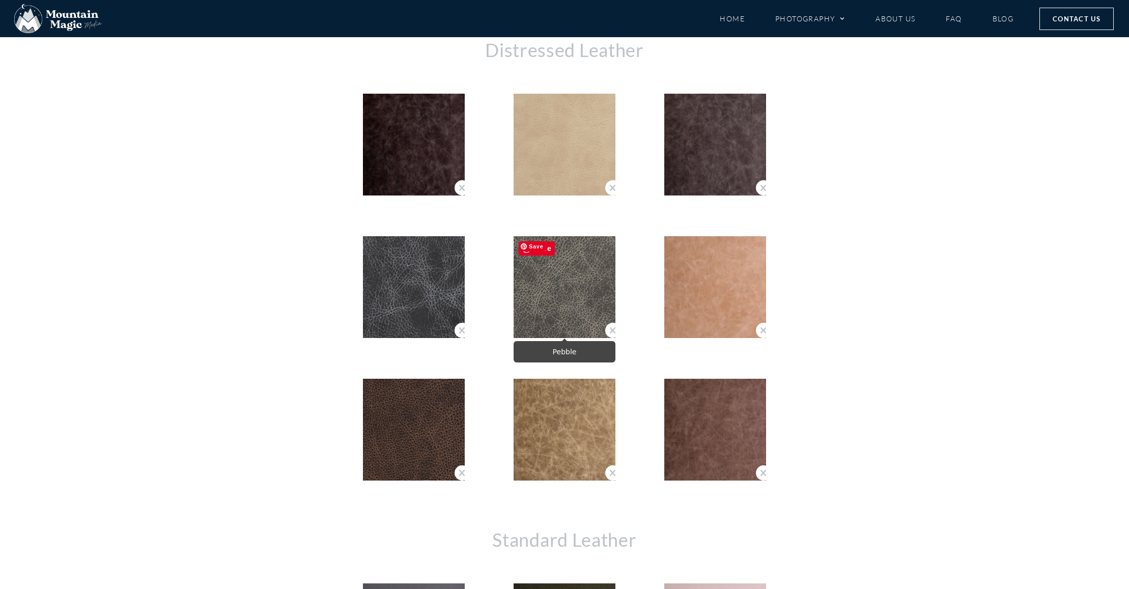
scroll to position [364, 0]
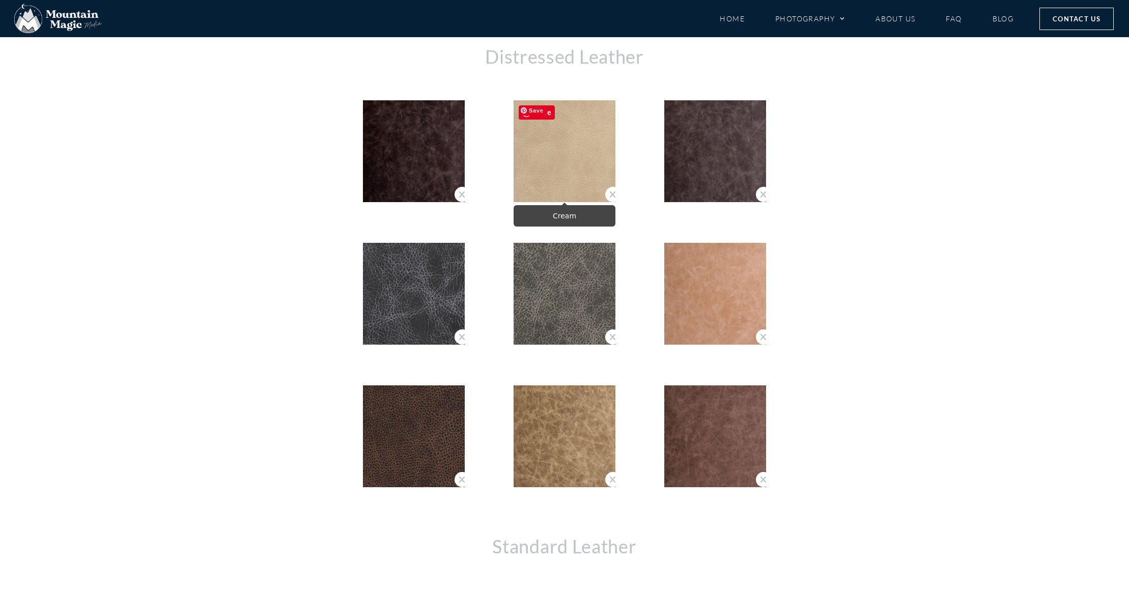
click at [555, 142] on img "Cream" at bounding box center [564, 151] width 102 height 102
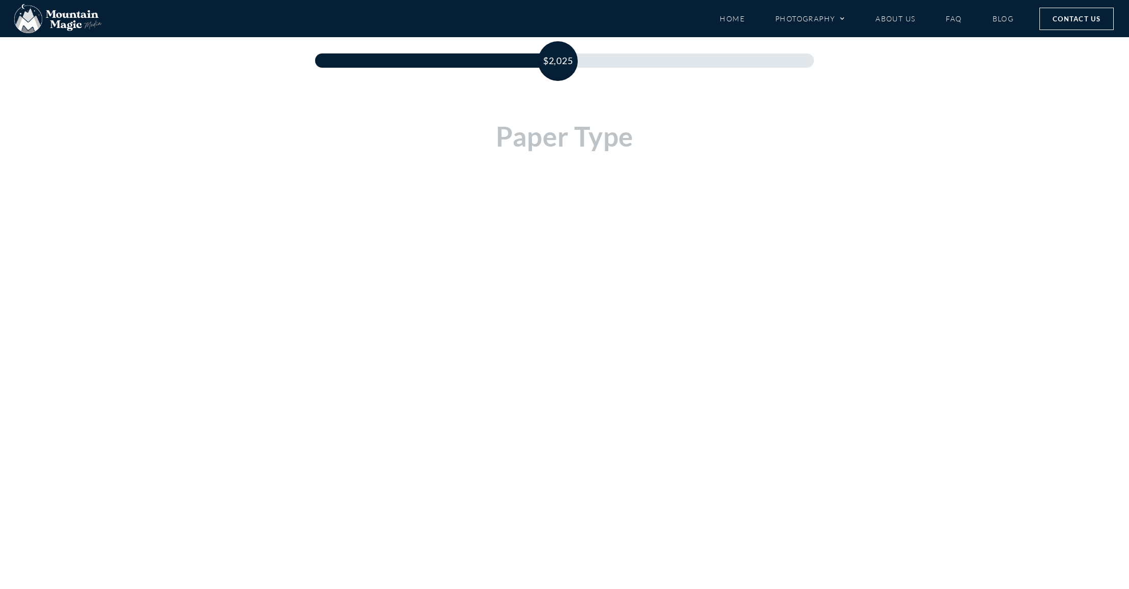
scroll to position [187, 0]
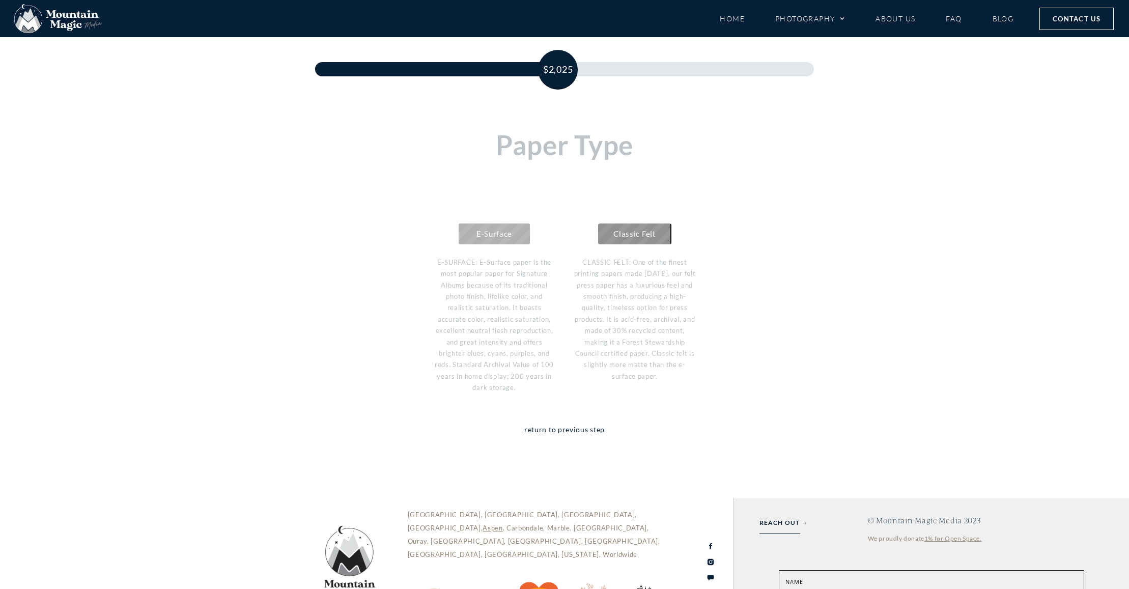
click at [502, 238] on span "E-Surface" at bounding box center [494, 233] width 36 height 9
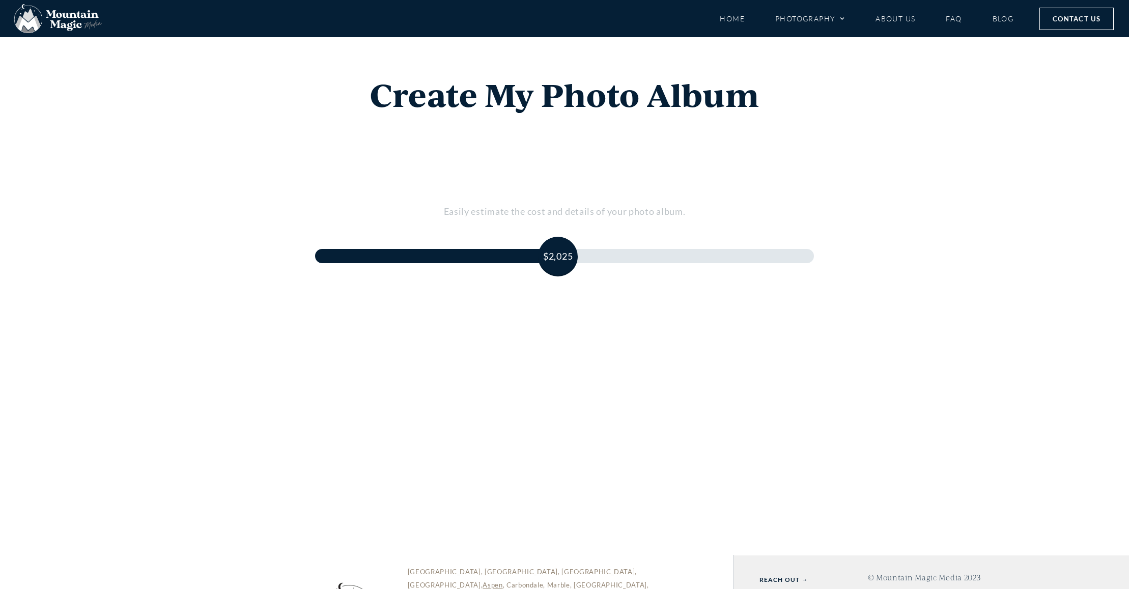
scroll to position [0, 0]
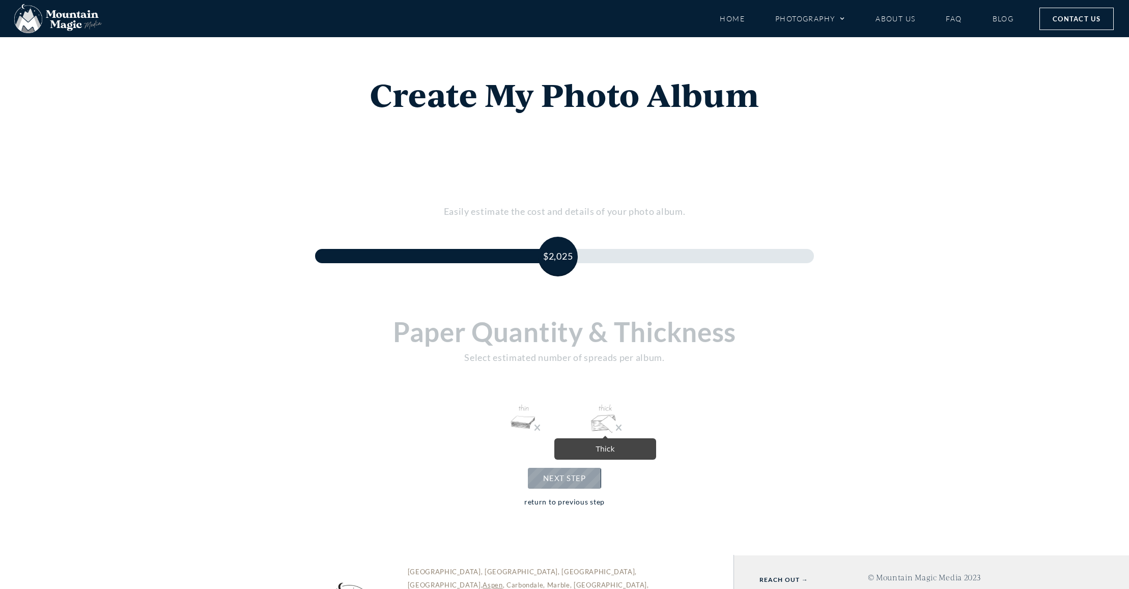
click at [602, 421] on img at bounding box center [605, 418] width 33 height 33
click at [611, 394] on link "+" at bounding box center [614, 392] width 12 height 12
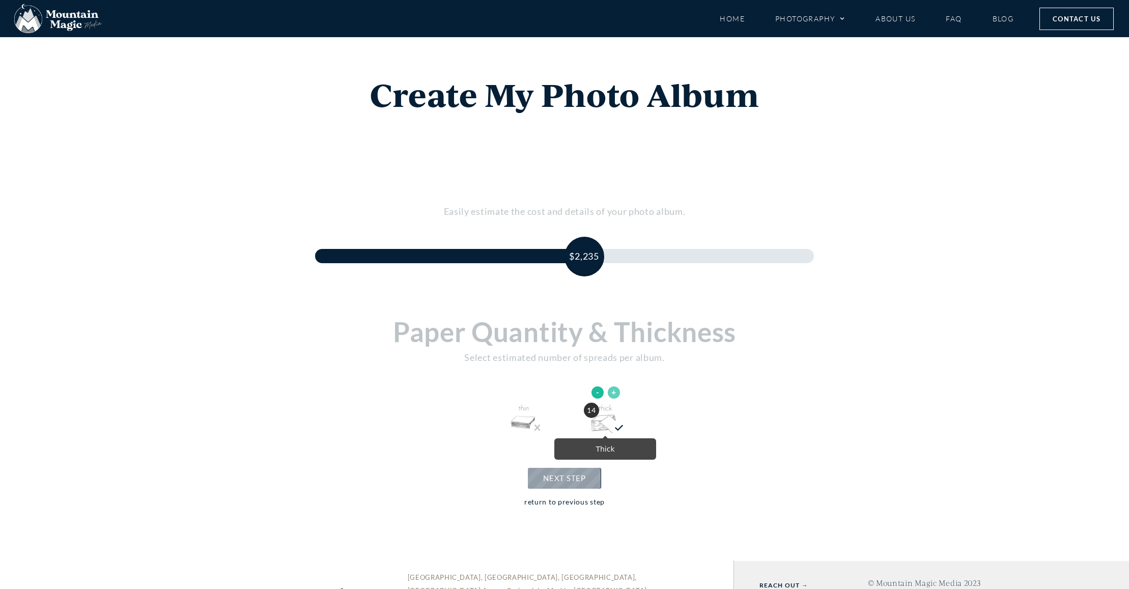
click at [611, 394] on link "+" at bounding box center [614, 392] width 12 height 12
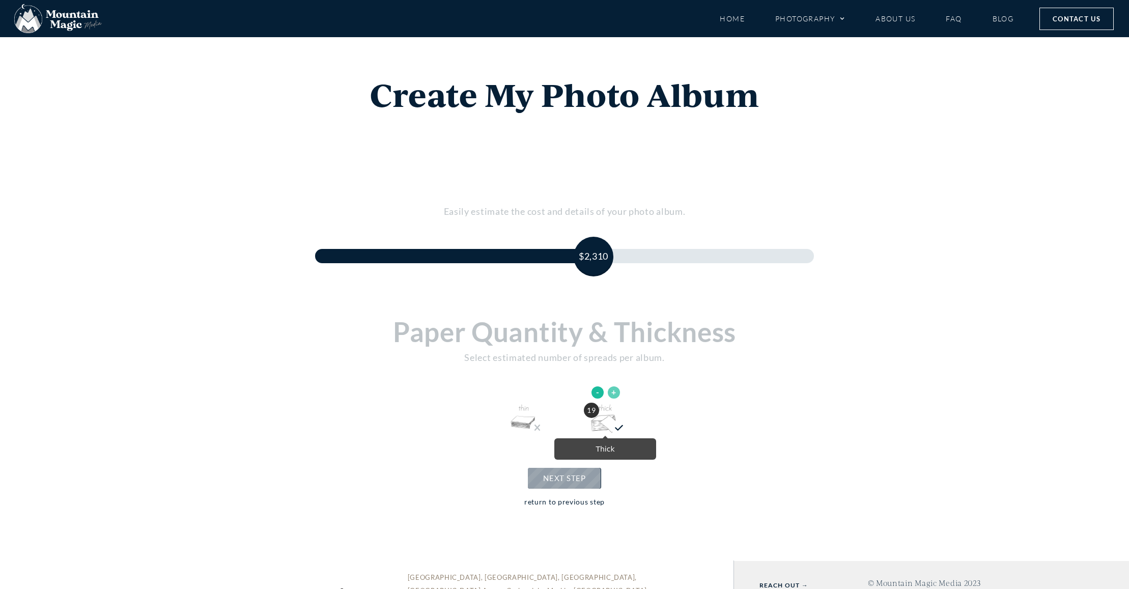
click at [611, 394] on link "+" at bounding box center [614, 392] width 12 height 12
click at [593, 393] on link "-" at bounding box center [597, 392] width 12 height 12
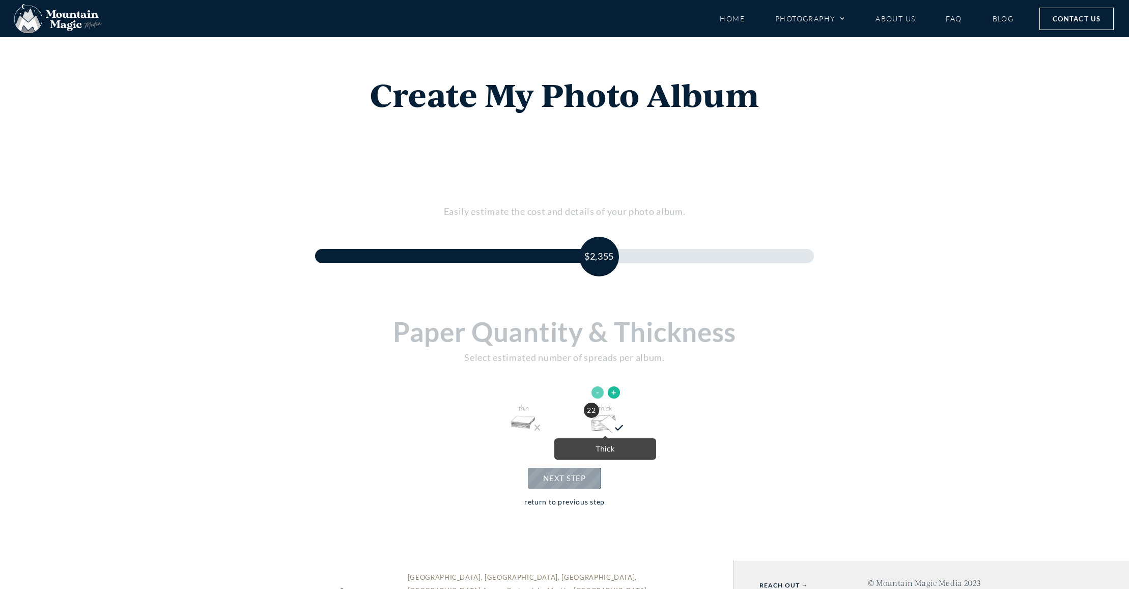
click at [593, 393] on link "-" at bounding box center [597, 392] width 12 height 12
click at [579, 472] on link "NEXT STEP" at bounding box center [564, 478] width 73 height 21
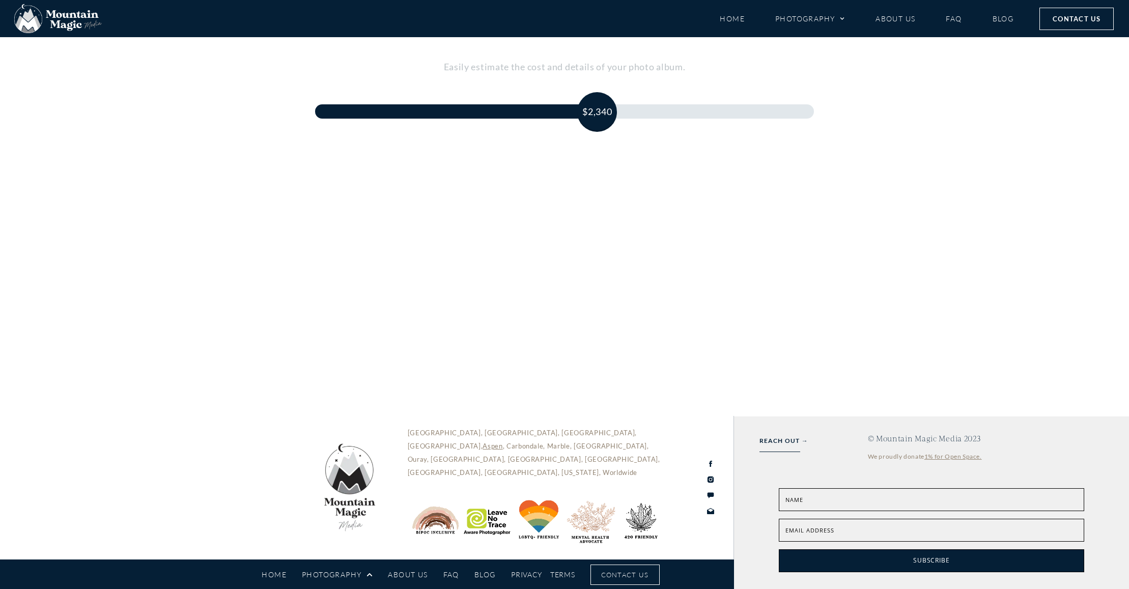
scroll to position [145, 0]
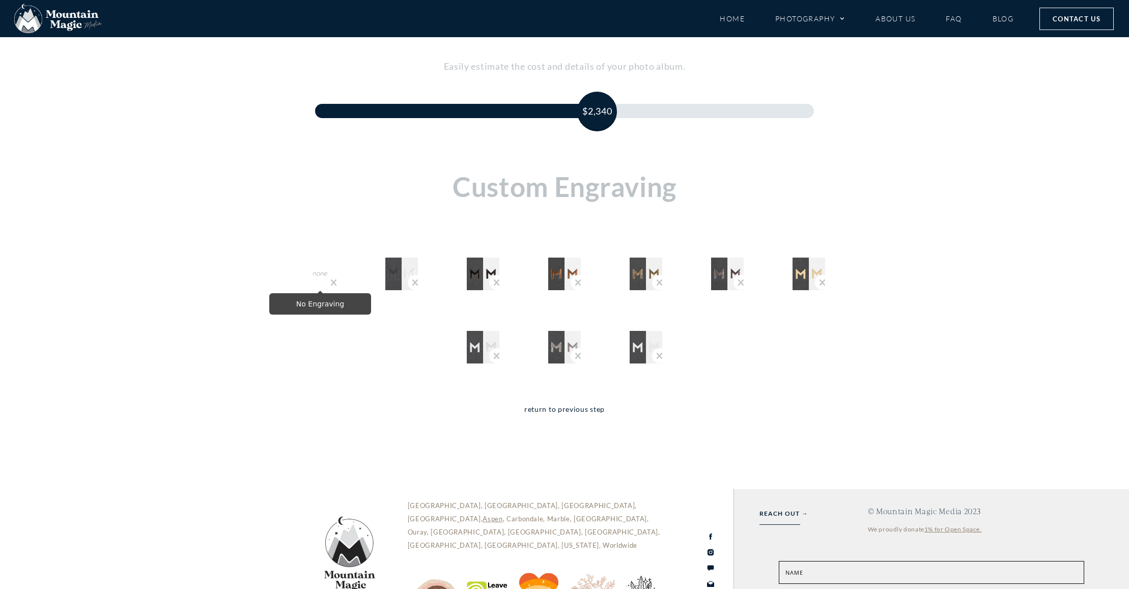
click at [305, 264] on img "No Engraving" at bounding box center [320, 273] width 33 height 33
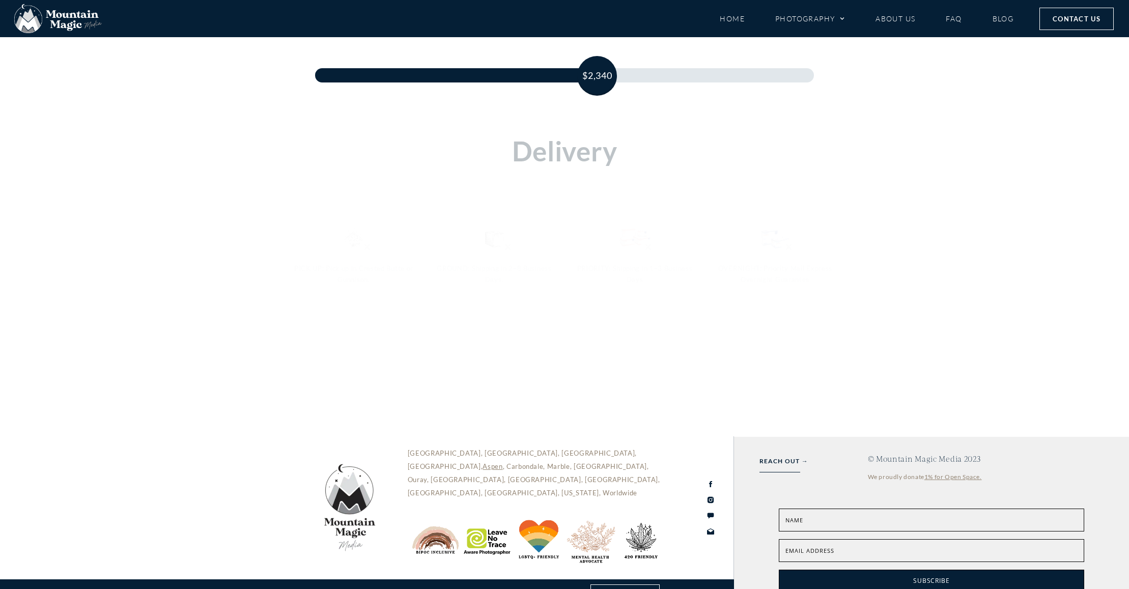
scroll to position [176, 0]
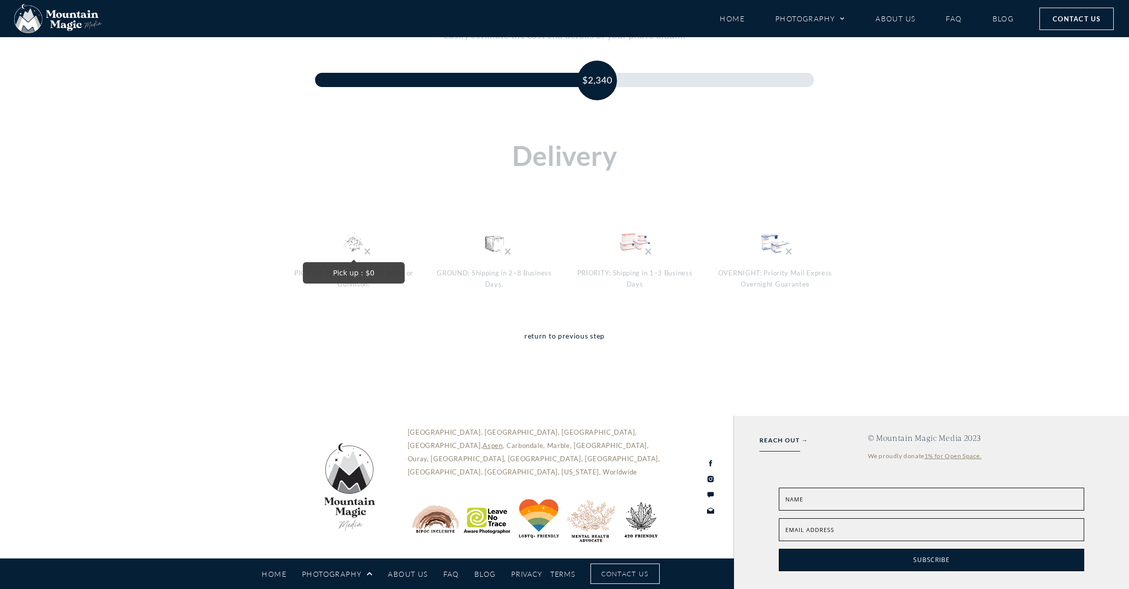
click at [353, 251] on img "Pick up : $0" at bounding box center [353, 242] width 33 height 33
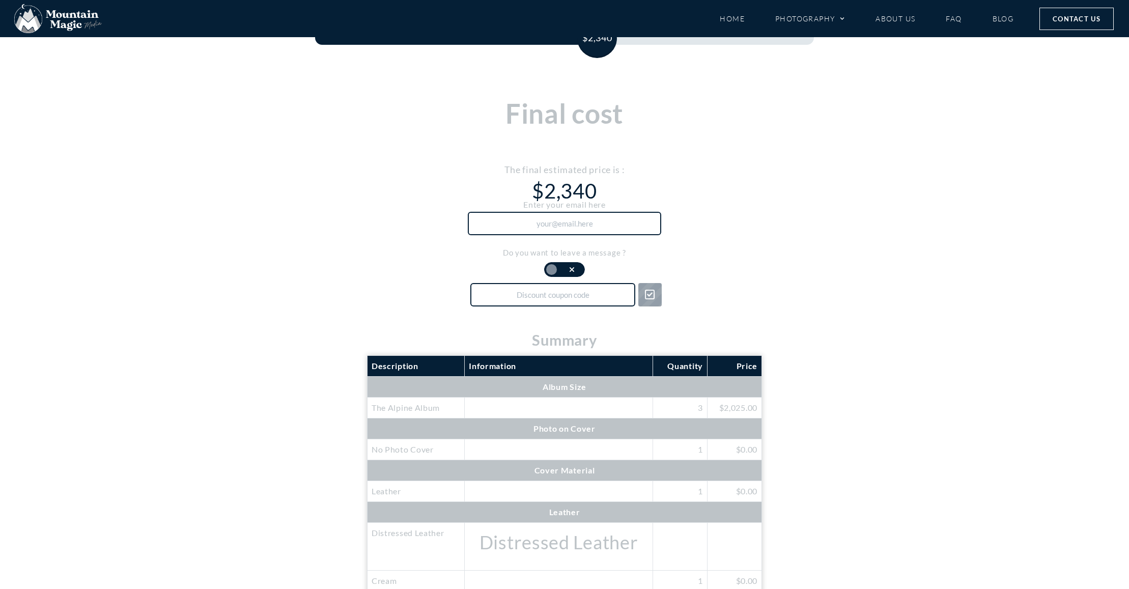
click at [579, 299] on input "text" at bounding box center [552, 294] width 165 height 23
paste input "DOUBLETHELOVE"
type input "DOUBLETHELOVE"
click at [646, 295] on span at bounding box center [650, 294] width 10 height 11
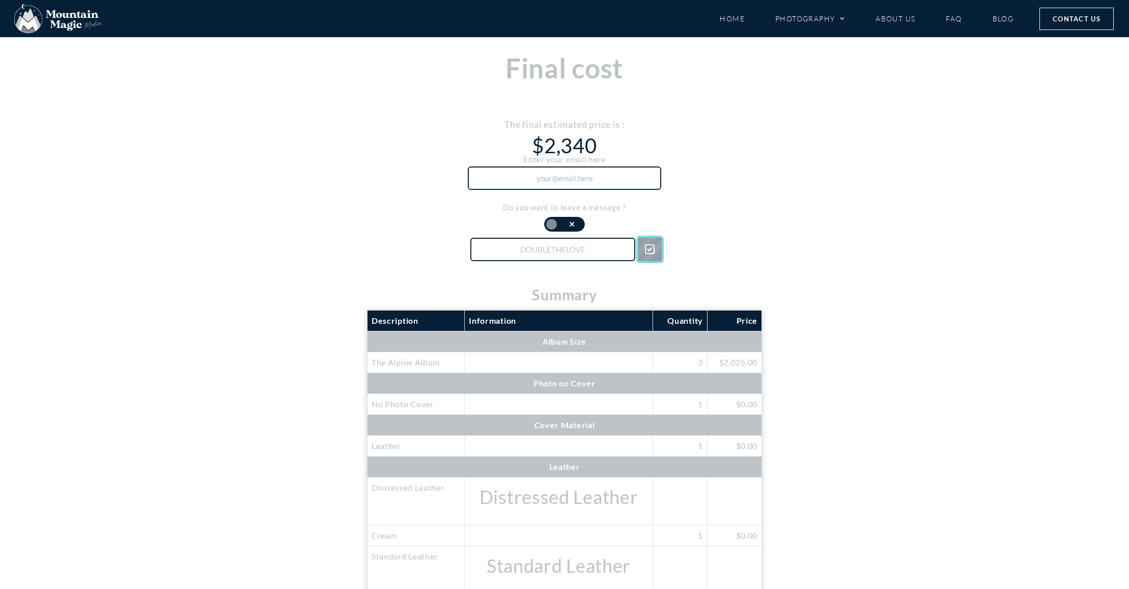
scroll to position [264, 0]
click at [593, 252] on input "DOUBLETHELOVE" at bounding box center [552, 248] width 165 height 23
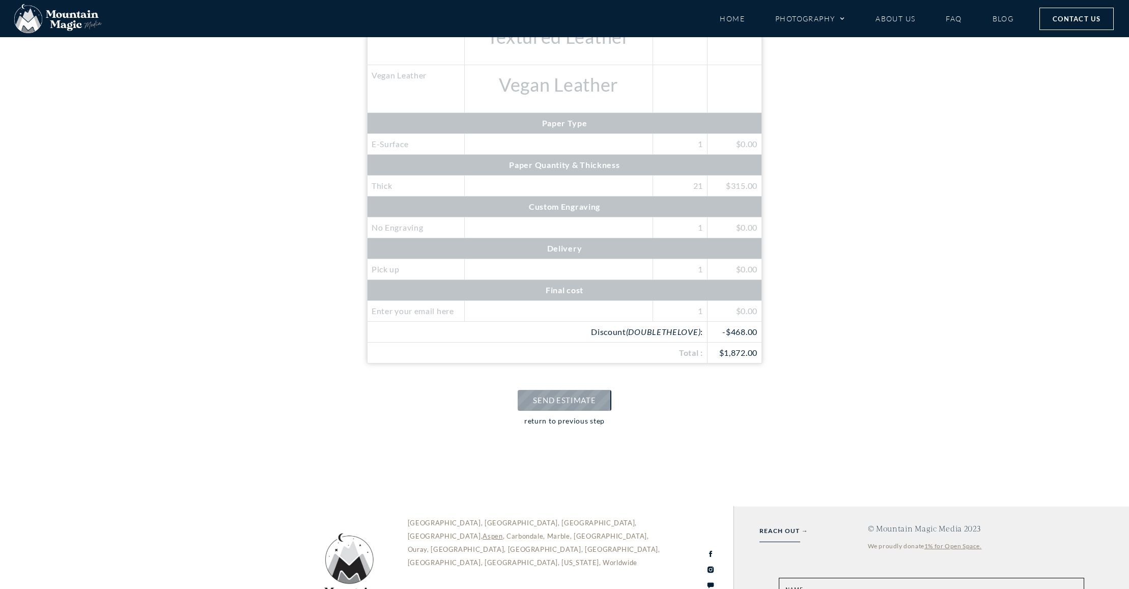
scroll to position [915, 0]
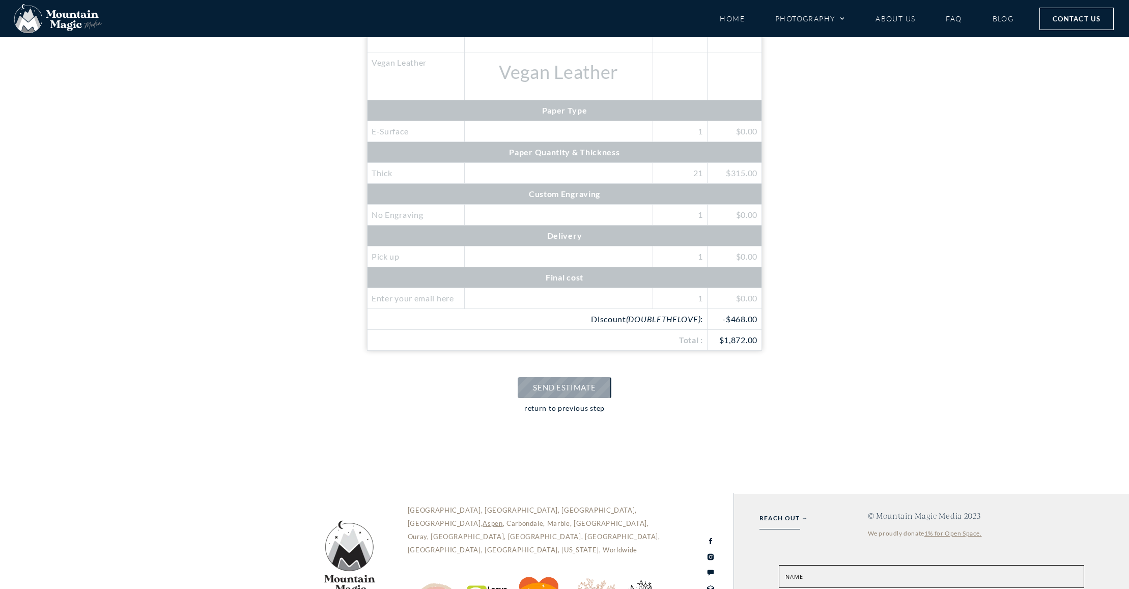
click at [731, 320] on span "-$468.00" at bounding box center [739, 319] width 35 height 10
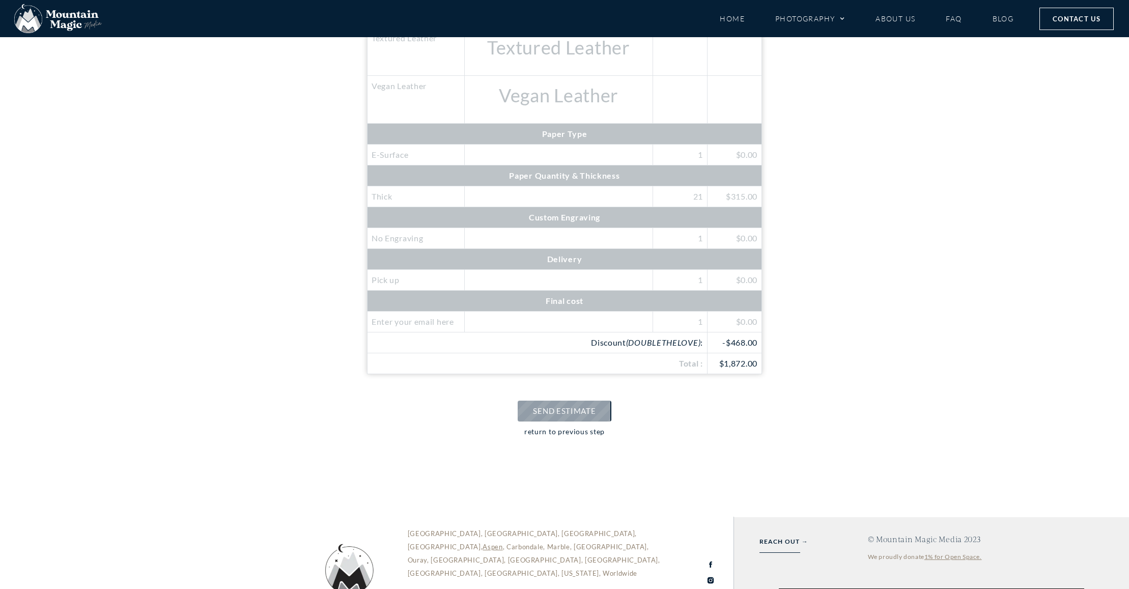
scroll to position [993, 0]
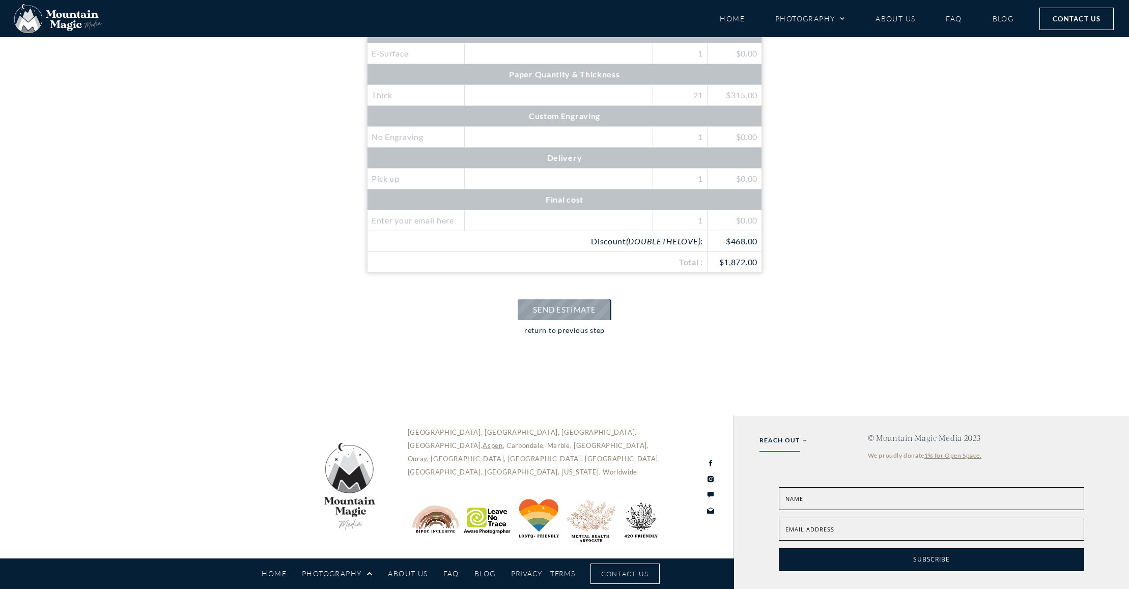
click at [589, 331] on link "return to previous step" at bounding box center [564, 337] width 80 height 26
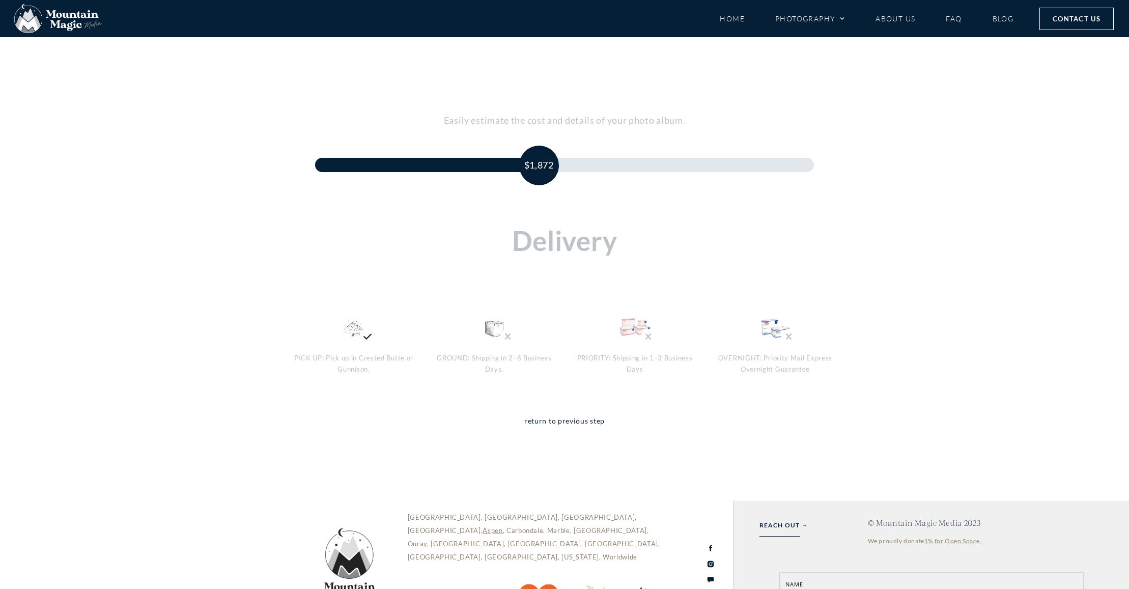
scroll to position [95, 0]
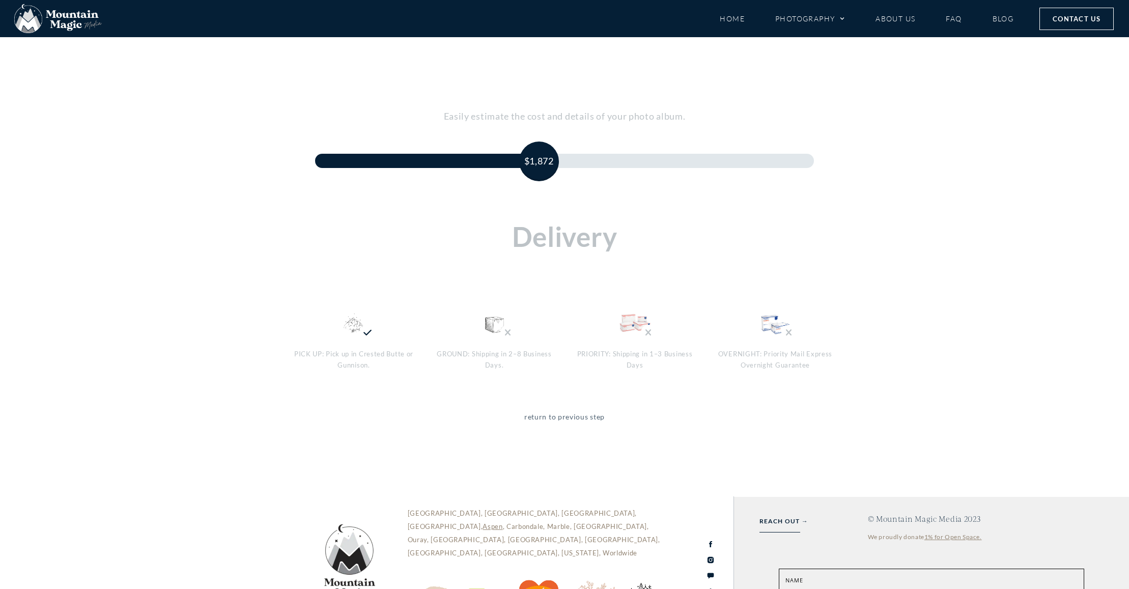
click at [540, 415] on link "return to previous step" at bounding box center [564, 424] width 80 height 26
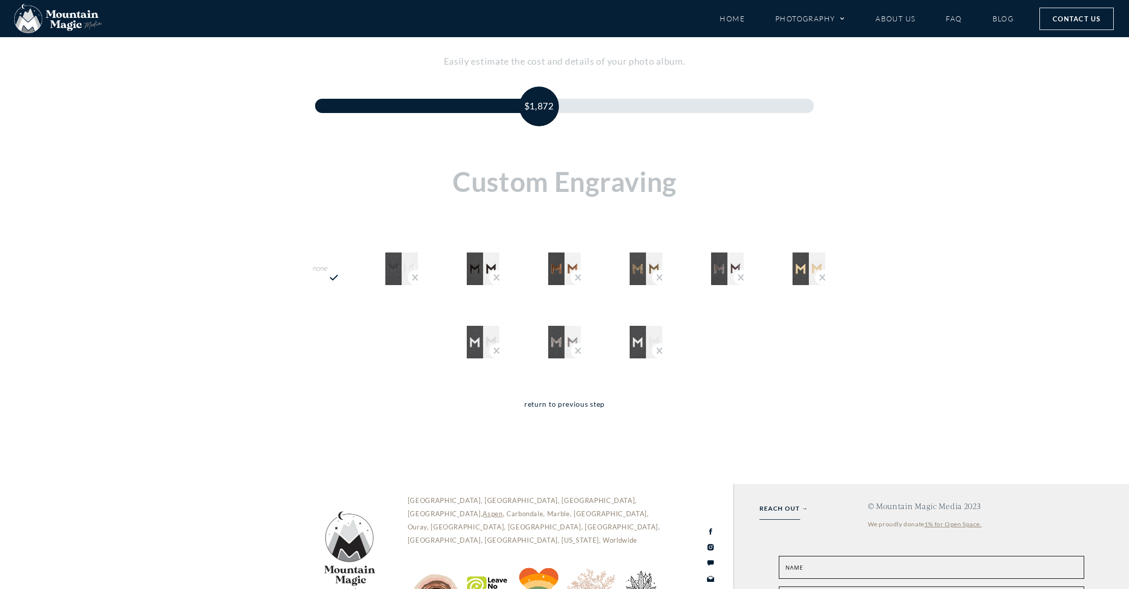
scroll to position [43, 0]
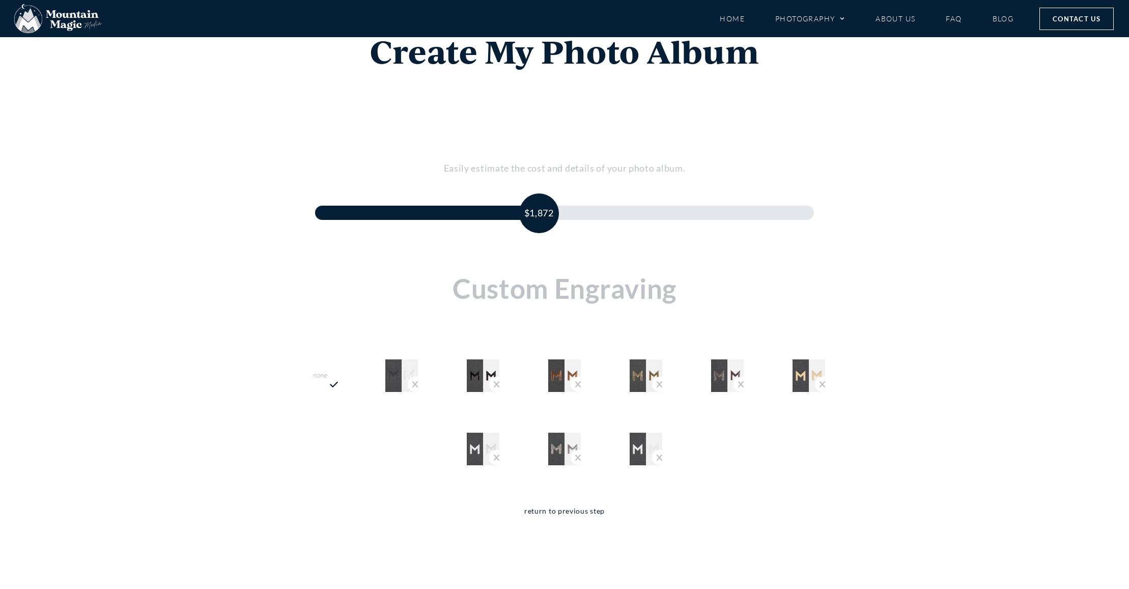
drag, startPoint x: 545, startPoint y: 216, endPoint x: 664, endPoint y: 218, distance: 118.1
click at [662, 218] on div "$1,872" at bounding box center [564, 213] width 499 height 14
click at [665, 218] on div "$1,872" at bounding box center [564, 213] width 499 height 14
click at [326, 367] on img "No Engraving" at bounding box center [320, 375] width 33 height 33
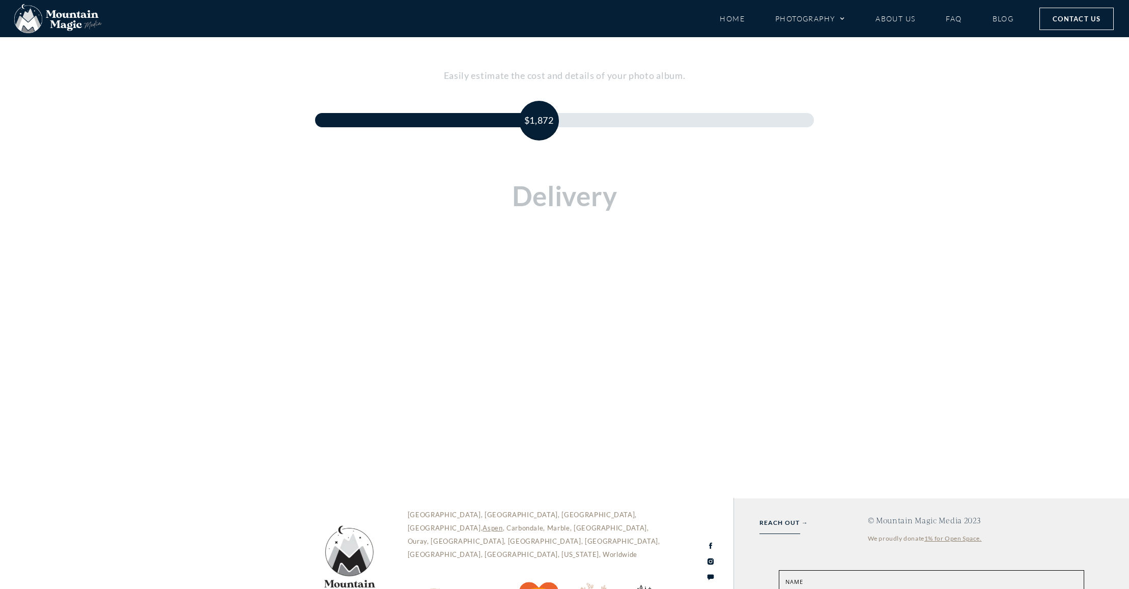
scroll to position [118, 0]
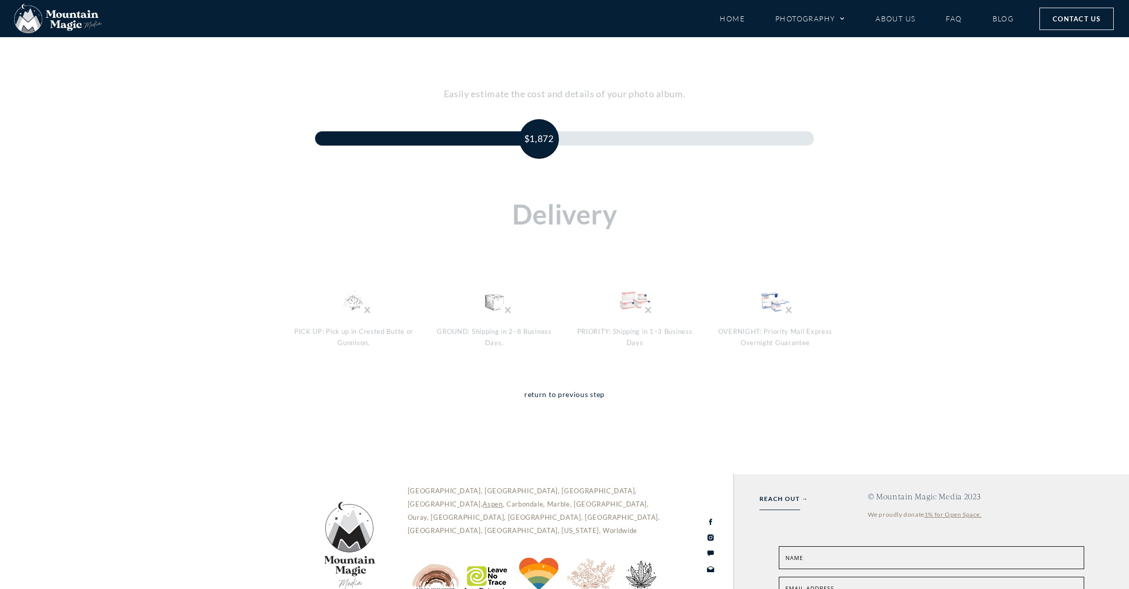
click at [349, 301] on img "Pick up : $0" at bounding box center [353, 301] width 33 height 33
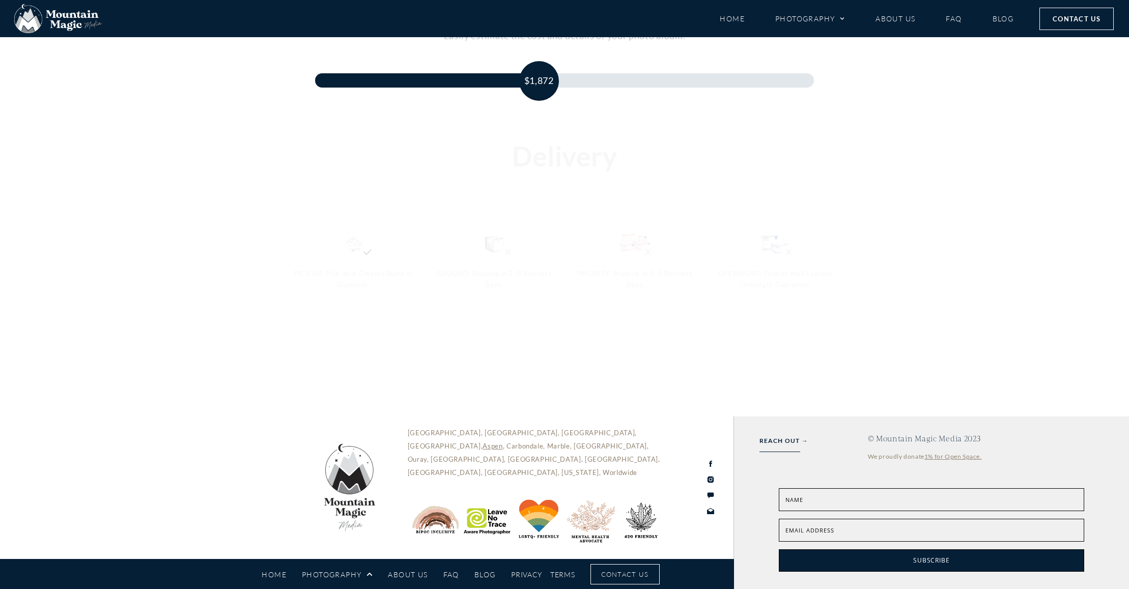
scroll to position [176, 0]
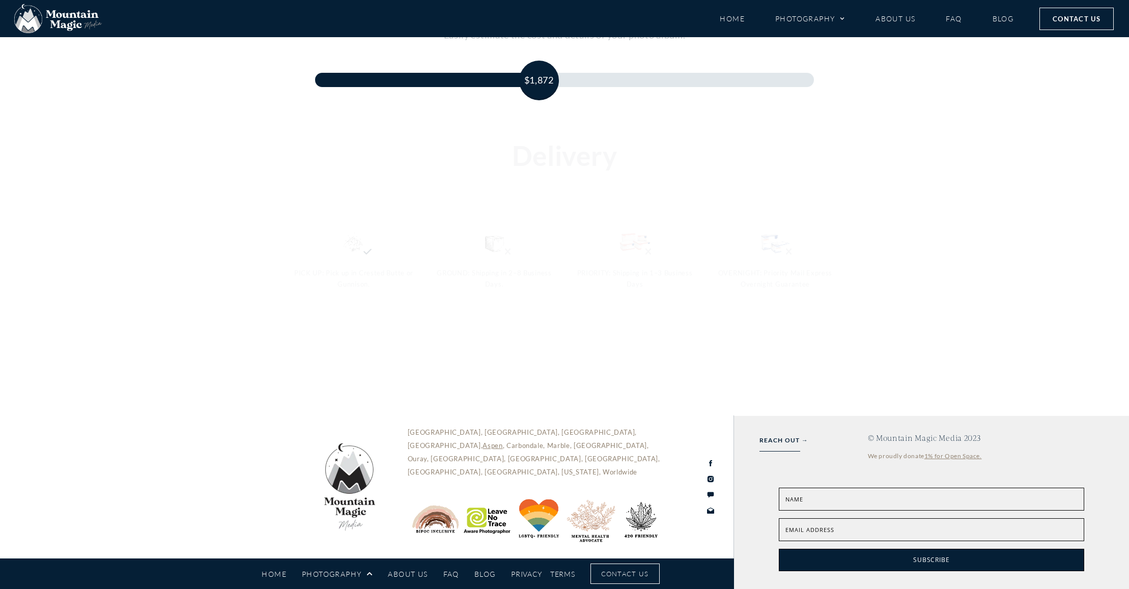
click at [349, 301] on div "PICK UP: Pick up in Crested Butte or Gunnison. GROUND: Shipping in 2–8 Business…" at bounding box center [564, 256] width 598 height 104
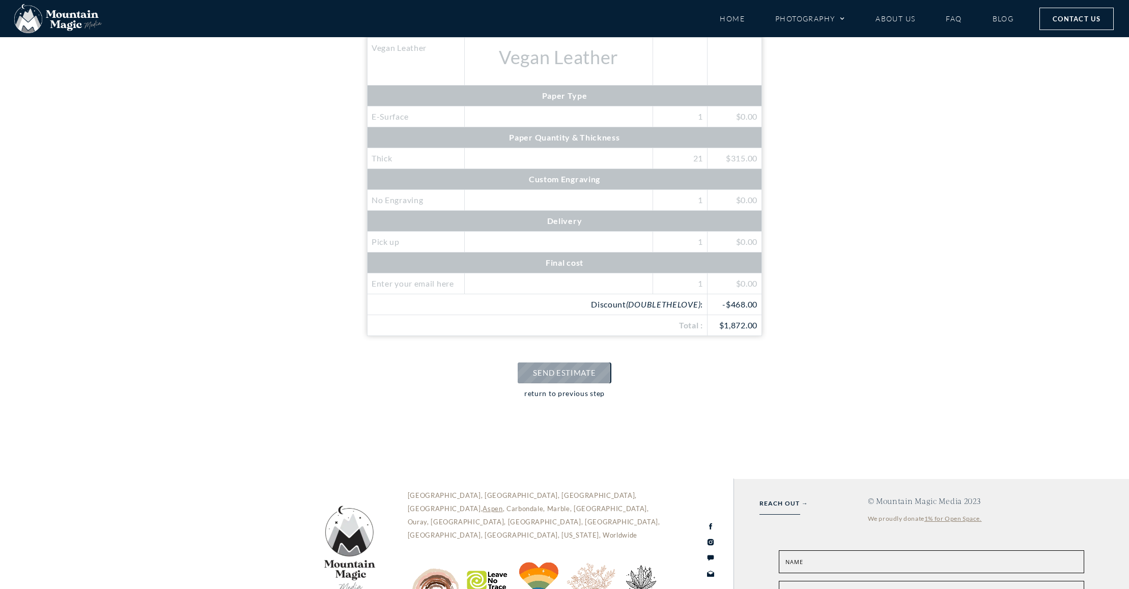
scroll to position [918, 0]
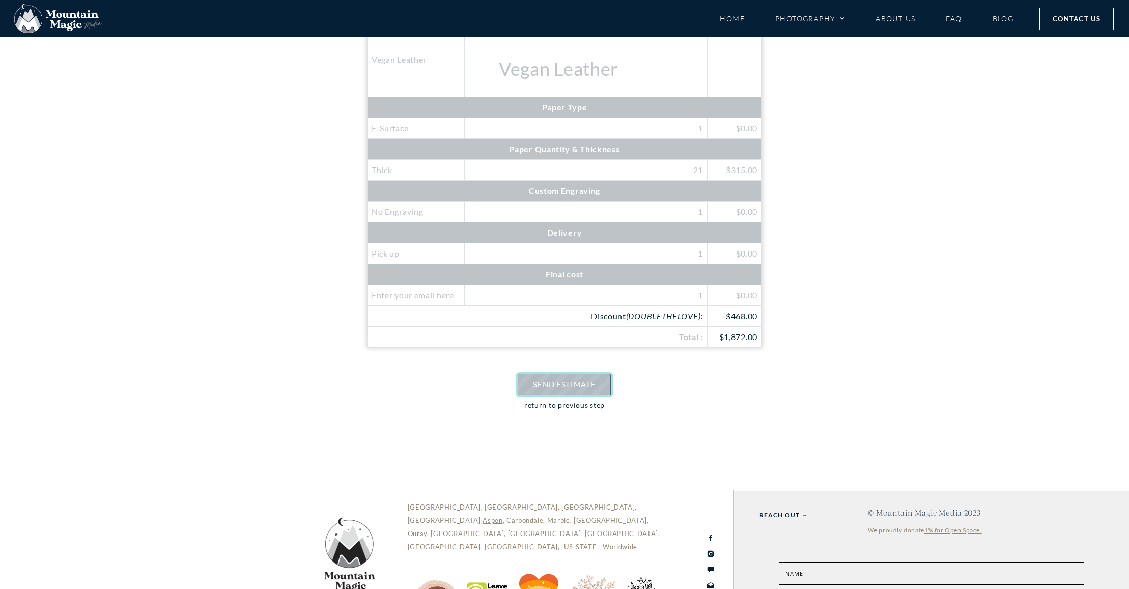
click at [596, 378] on link "SEND ESTIMATE" at bounding box center [563, 384] width 93 height 21
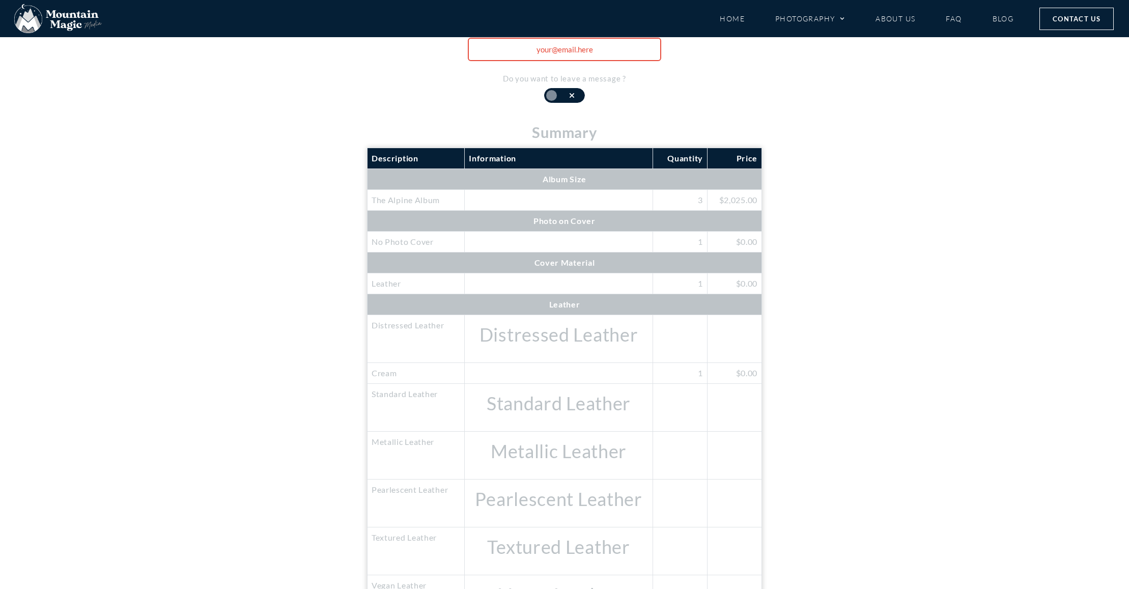
scroll to position [375, 0]
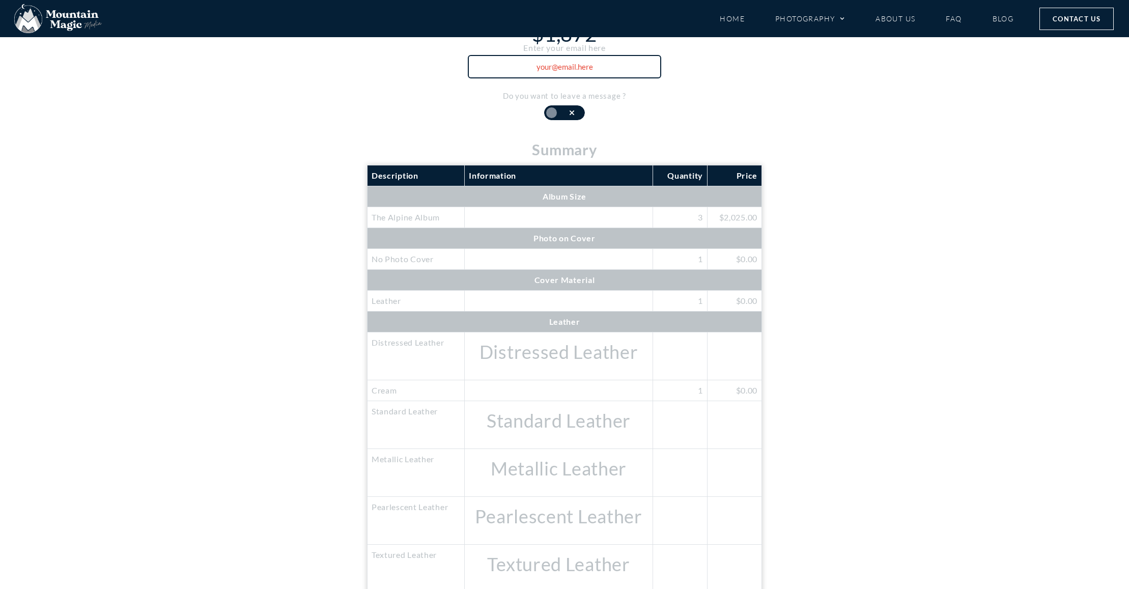
click at [584, 64] on input "text" at bounding box center [564, 66] width 193 height 23
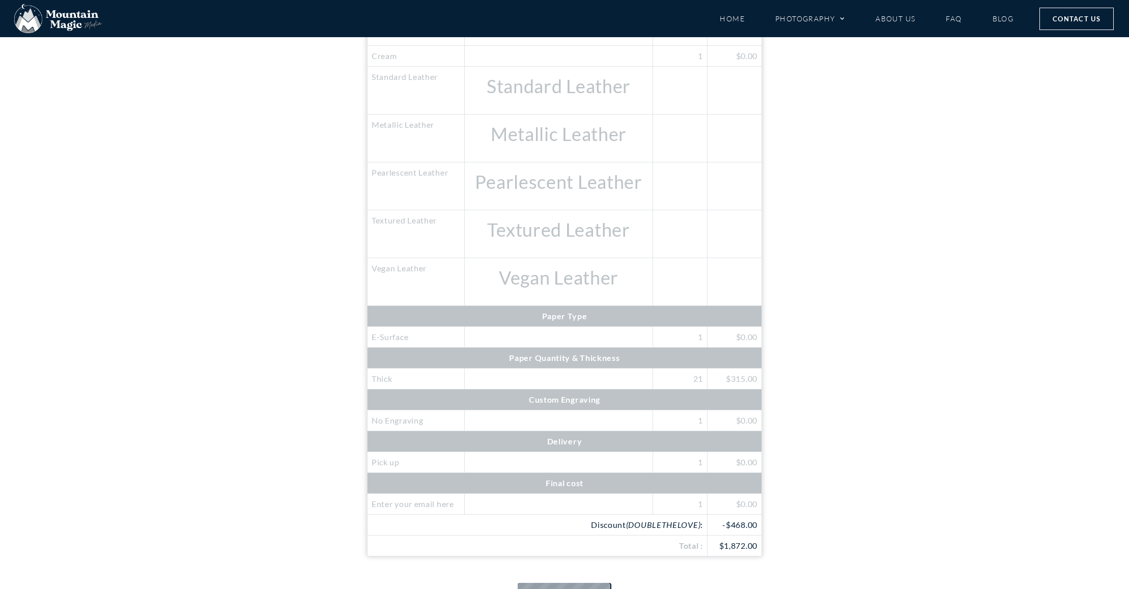
scroll to position [993, 0]
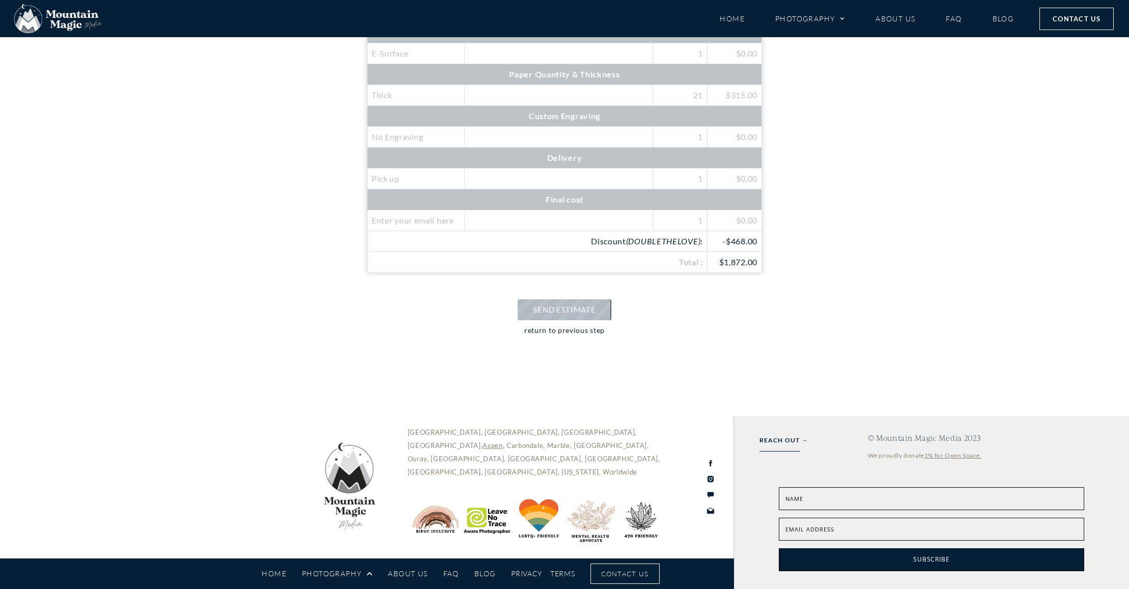
type input "[EMAIL_ADDRESS][DOMAIN_NAME]"
click at [563, 314] on link "SEND ESTIMATE" at bounding box center [563, 309] width 93 height 21
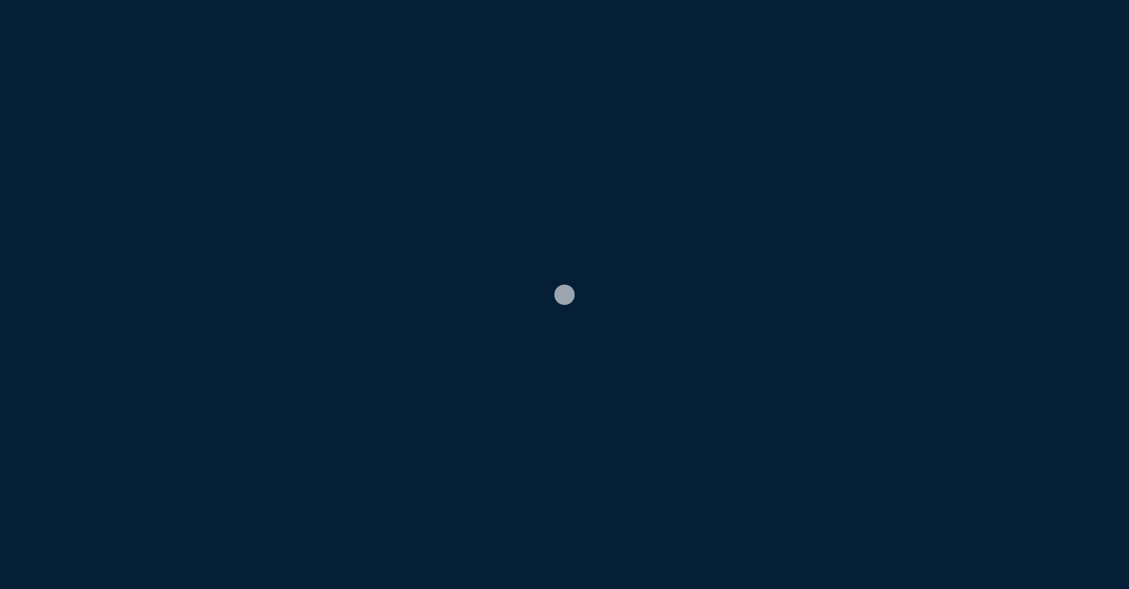
scroll to position [0, 0]
